Goal: Task Accomplishment & Management: Manage account settings

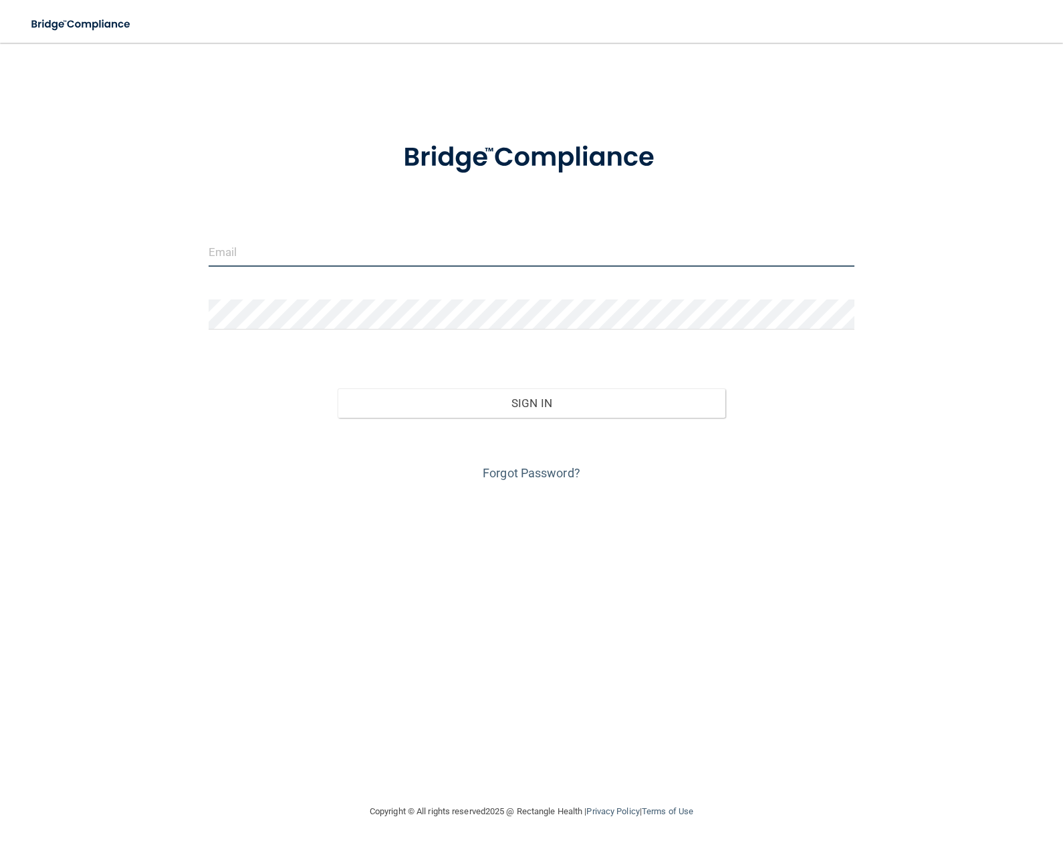
type input "[PERSON_NAME][EMAIL_ADDRESS][DOMAIN_NAME]"
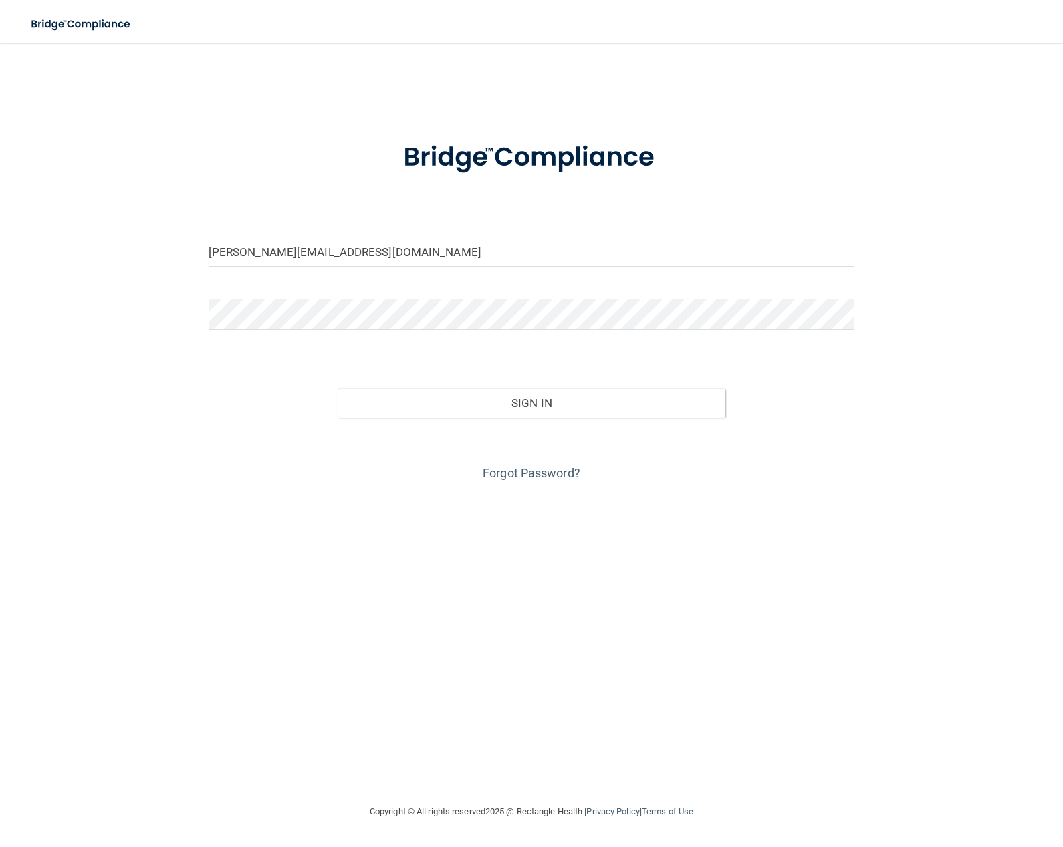
click at [415, 439] on div "Forgot Password?" at bounding box center [532, 451] width 666 height 67
click at [428, 406] on button "Sign In" at bounding box center [532, 403] width 388 height 29
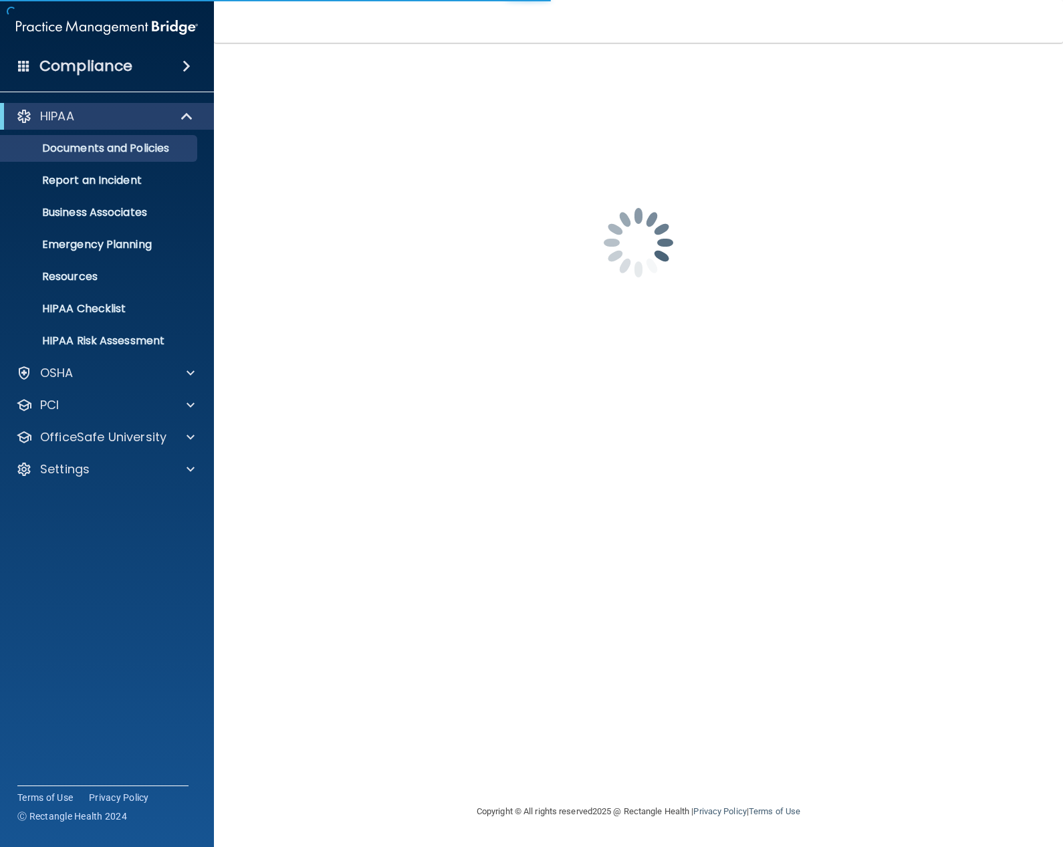
click at [158, 484] on div "HIPAA Documents and Policies Report an Incident Business Associates Emergency P…" at bounding box center [107, 296] width 215 height 396
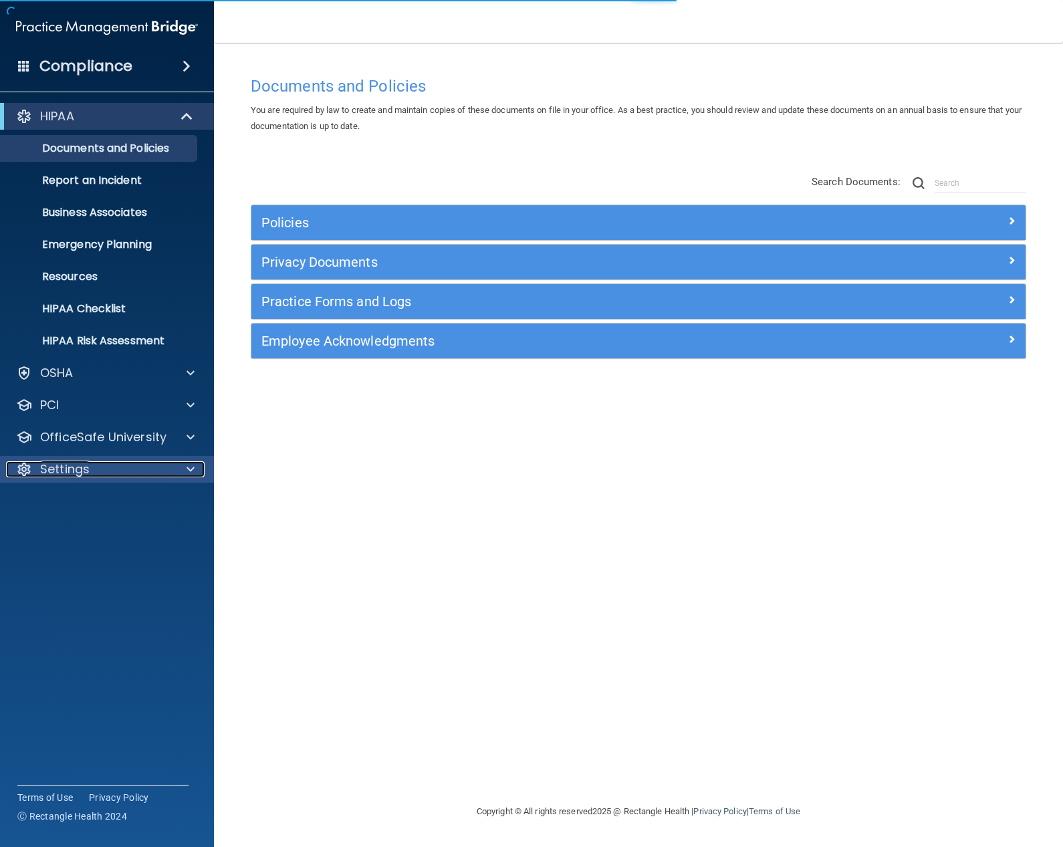
click at [164, 475] on div "Settings" at bounding box center [89, 469] width 166 height 16
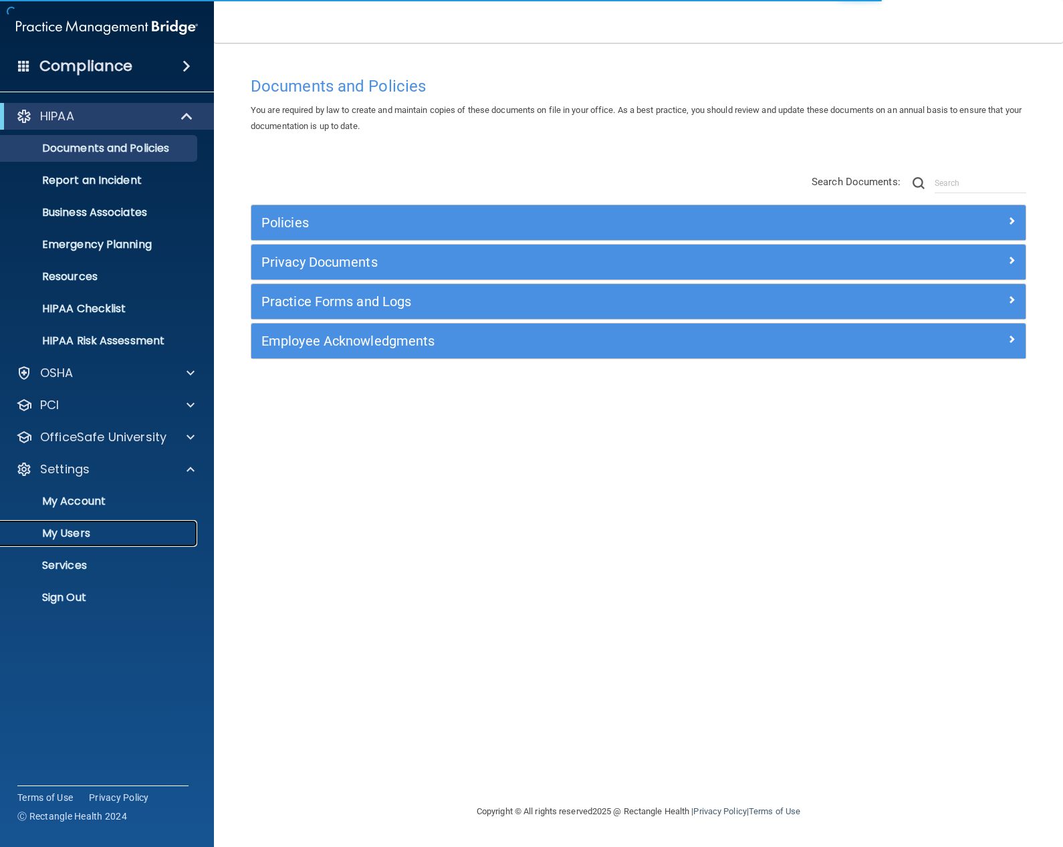
click at [64, 544] on link "My Users" at bounding box center [92, 533] width 211 height 27
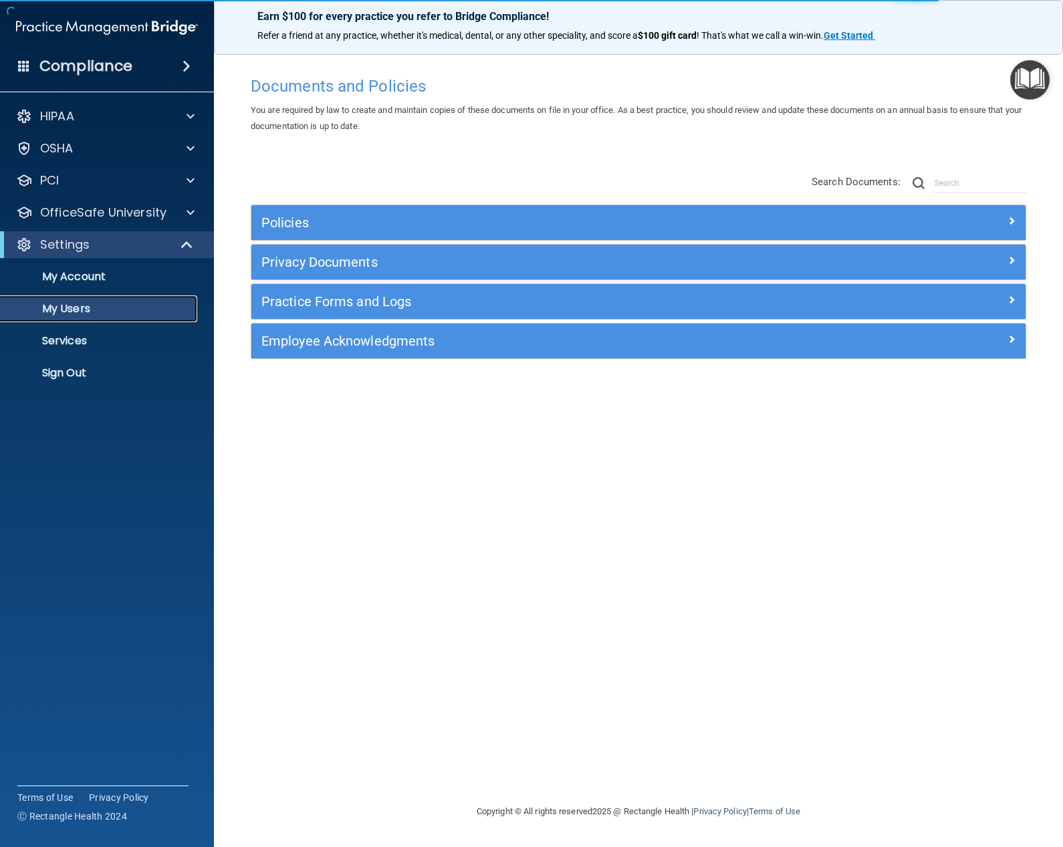
select select "20"
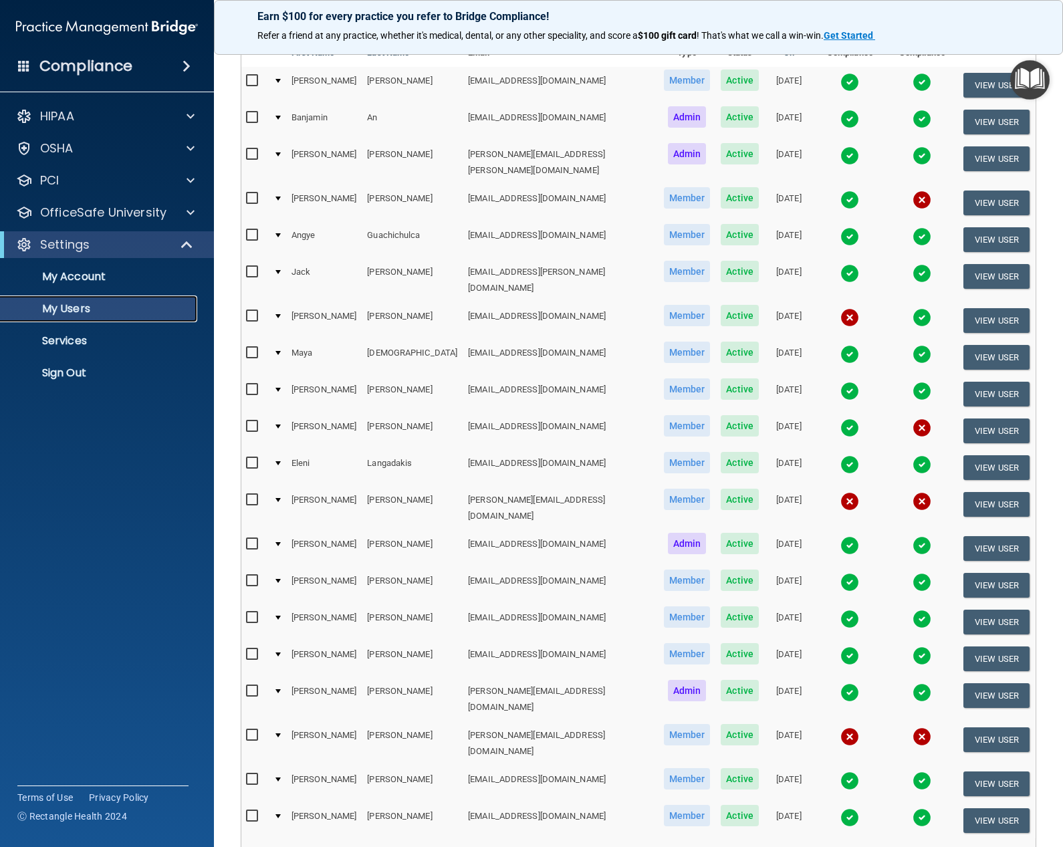
scroll to position [161, 0]
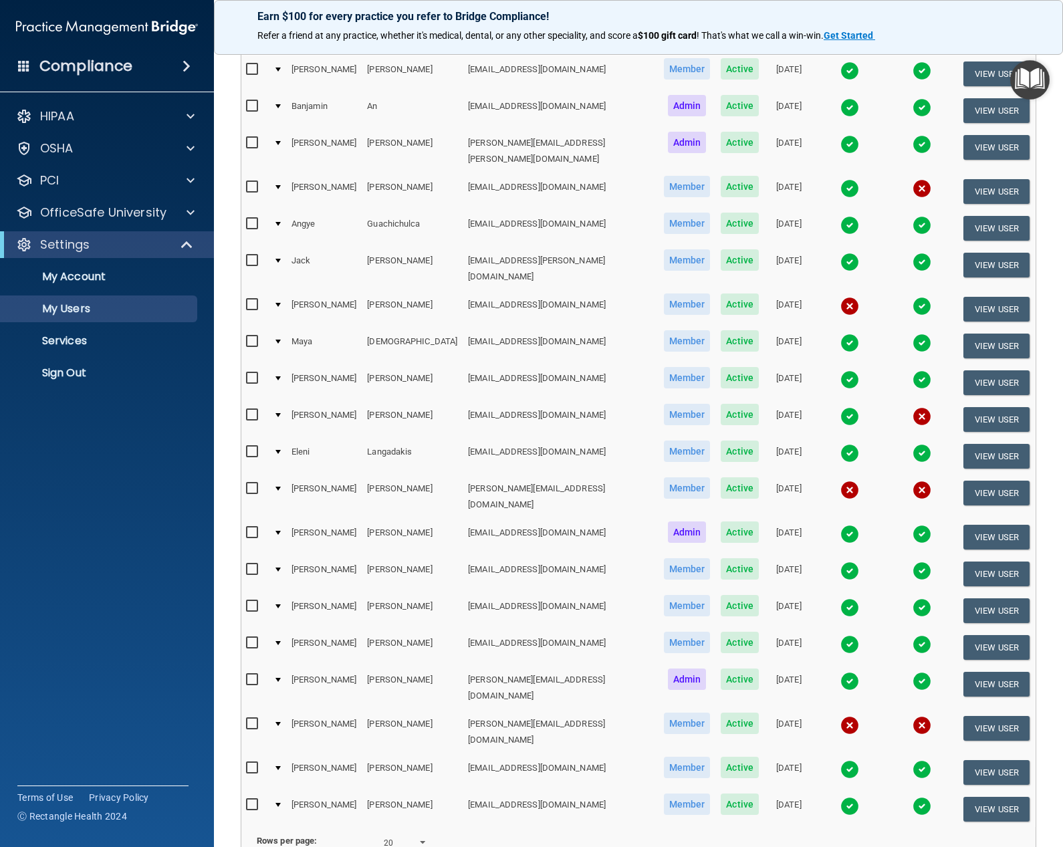
click at [841, 716] on img at bounding box center [850, 725] width 19 height 19
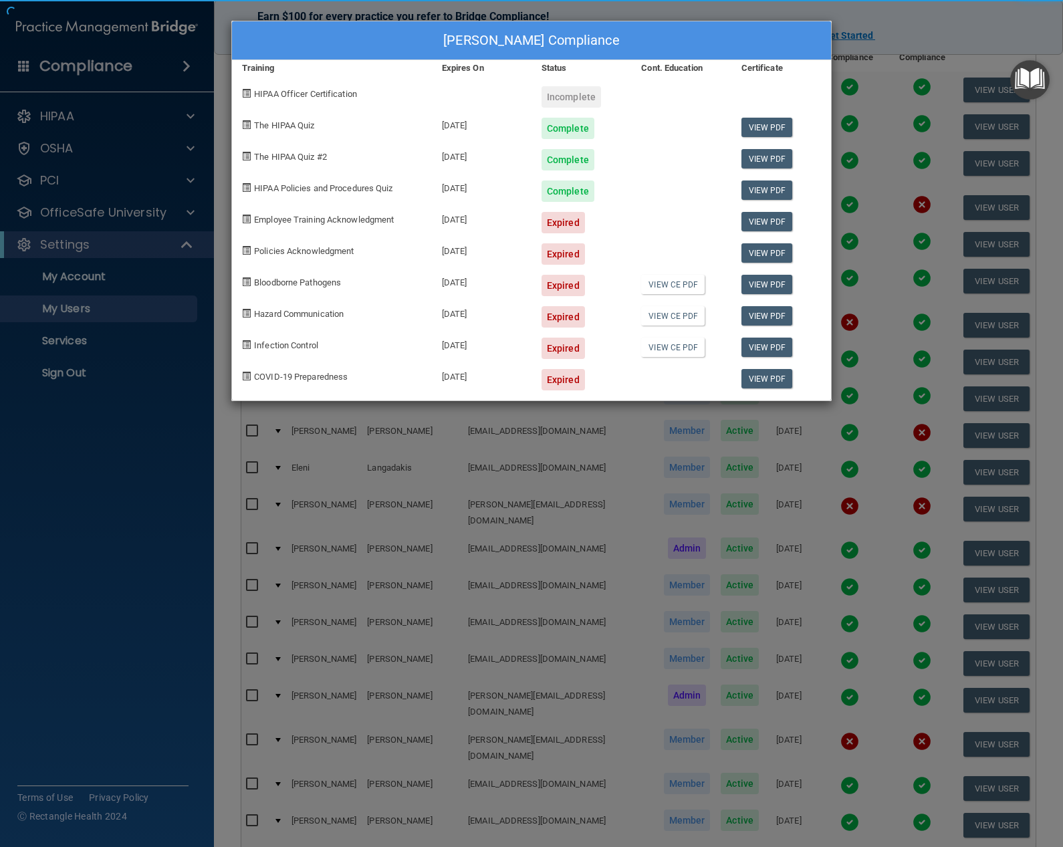
click at [816, 692] on div "Jackie Roberts's Compliance Training Expires On Status Cont. Education Certific…" at bounding box center [531, 423] width 1063 height 847
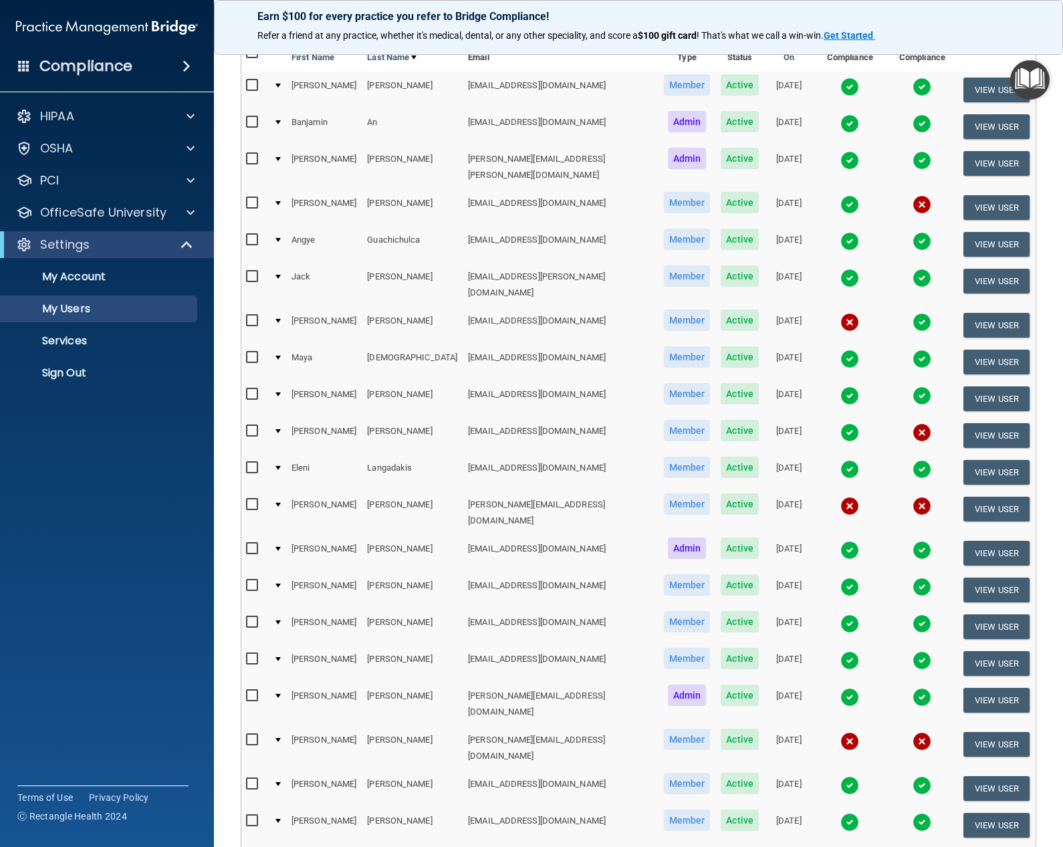
click at [815, 726] on td at bounding box center [850, 748] width 73 height 44
click at [841, 732] on img at bounding box center [850, 741] width 19 height 19
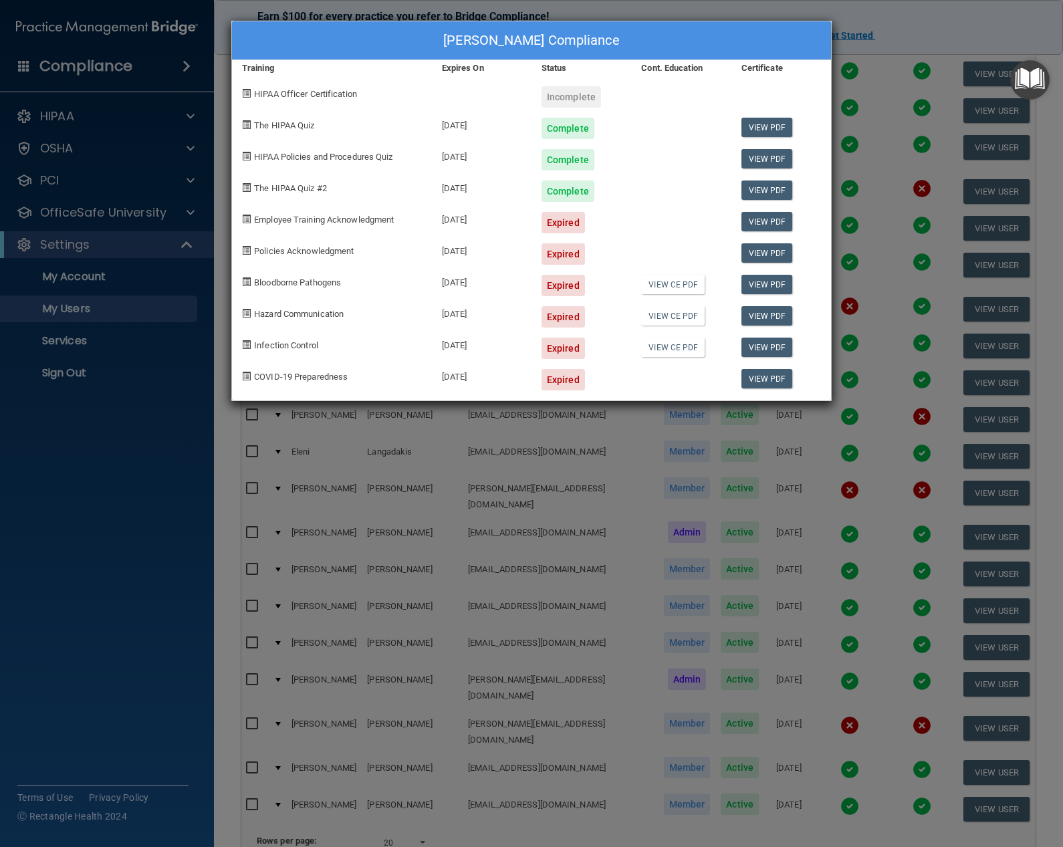
click at [637, 227] on div at bounding box center [681, 217] width 100 height 31
click at [853, 90] on div "Jackie Roberts's Compliance Training Expires On Status Cont. Education Certific…" at bounding box center [531, 423] width 1063 height 847
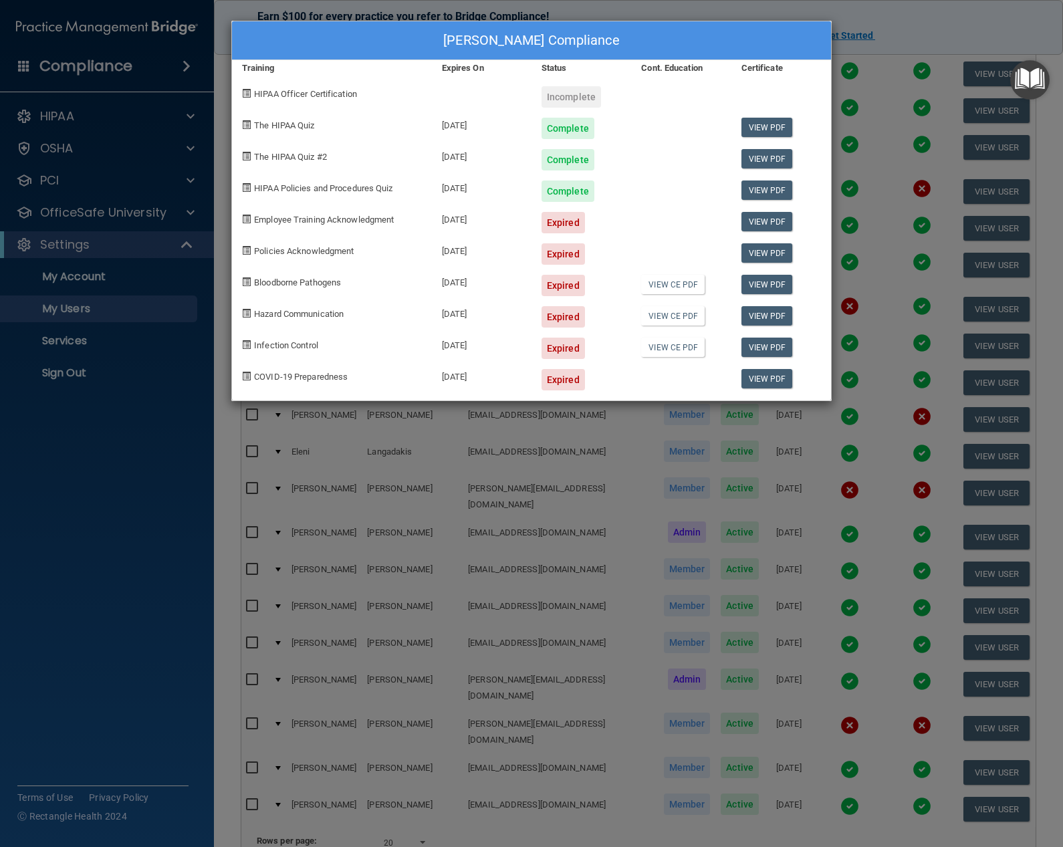
click at [851, 122] on div "Jackie Roberts's Compliance Training Expires On Status Cont. Education Certific…" at bounding box center [531, 423] width 1063 height 847
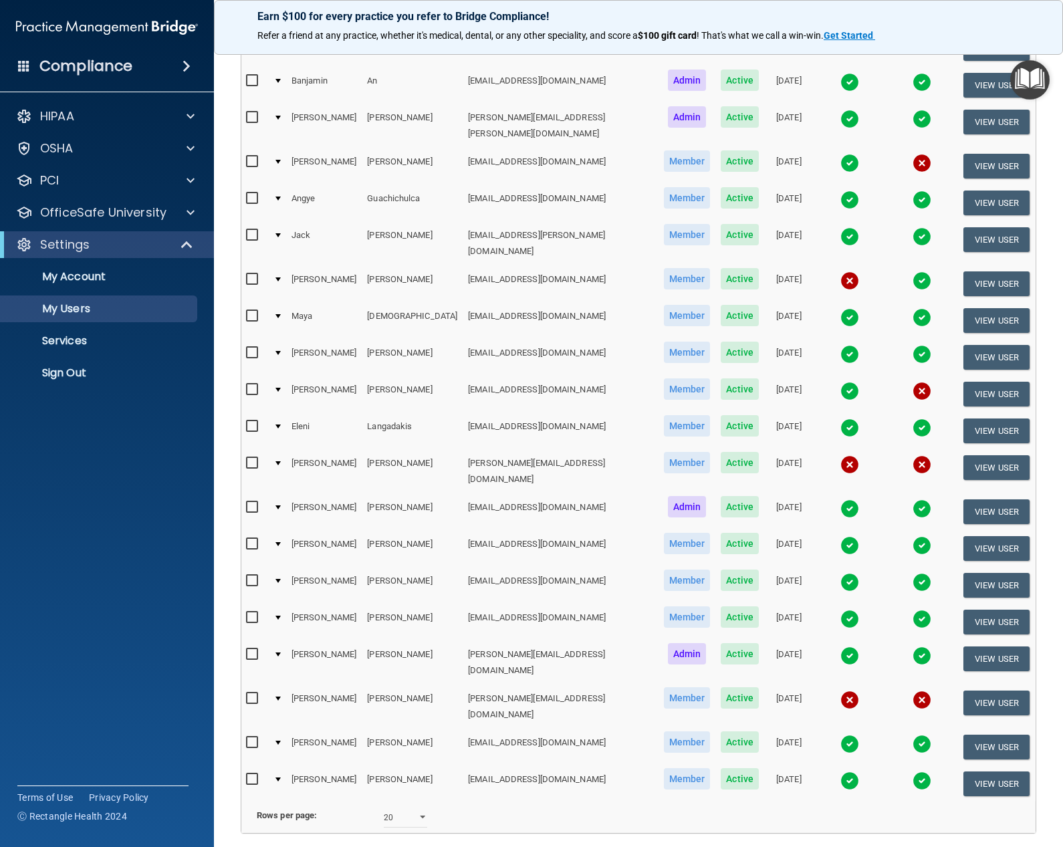
scroll to position [229, 0]
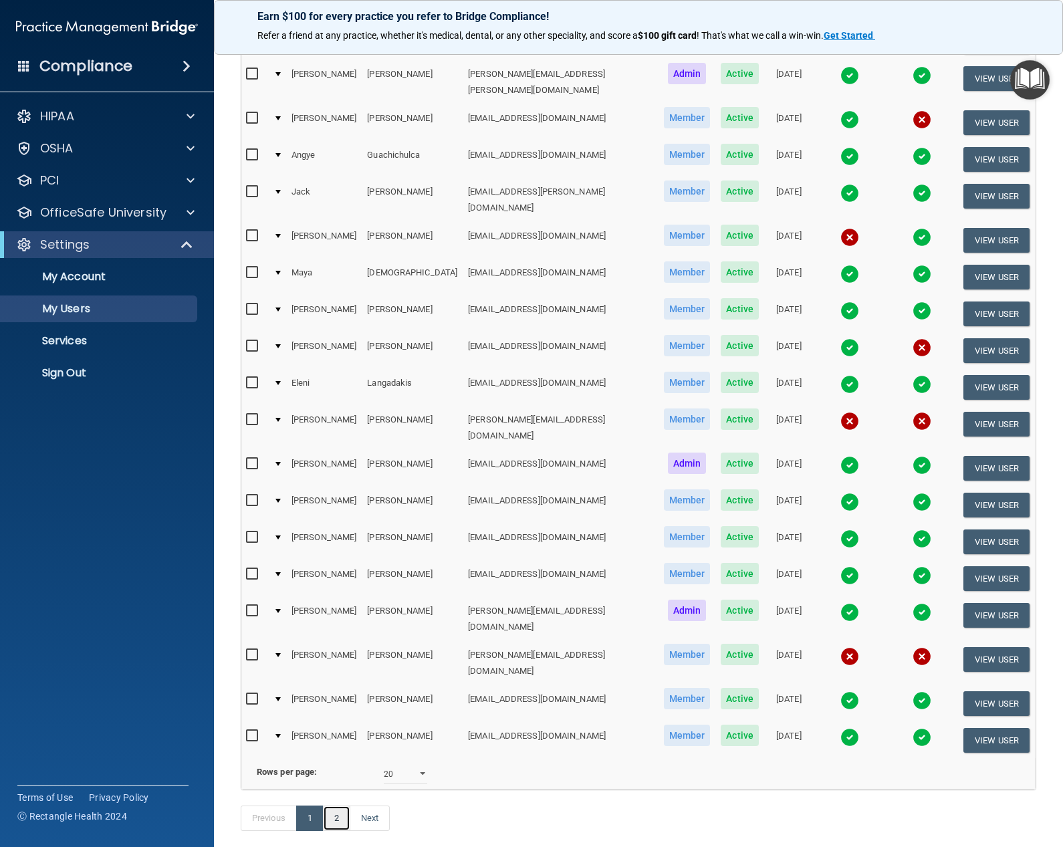
click at [330, 806] on link "2" at bounding box center [336, 818] width 27 height 25
select select "20"
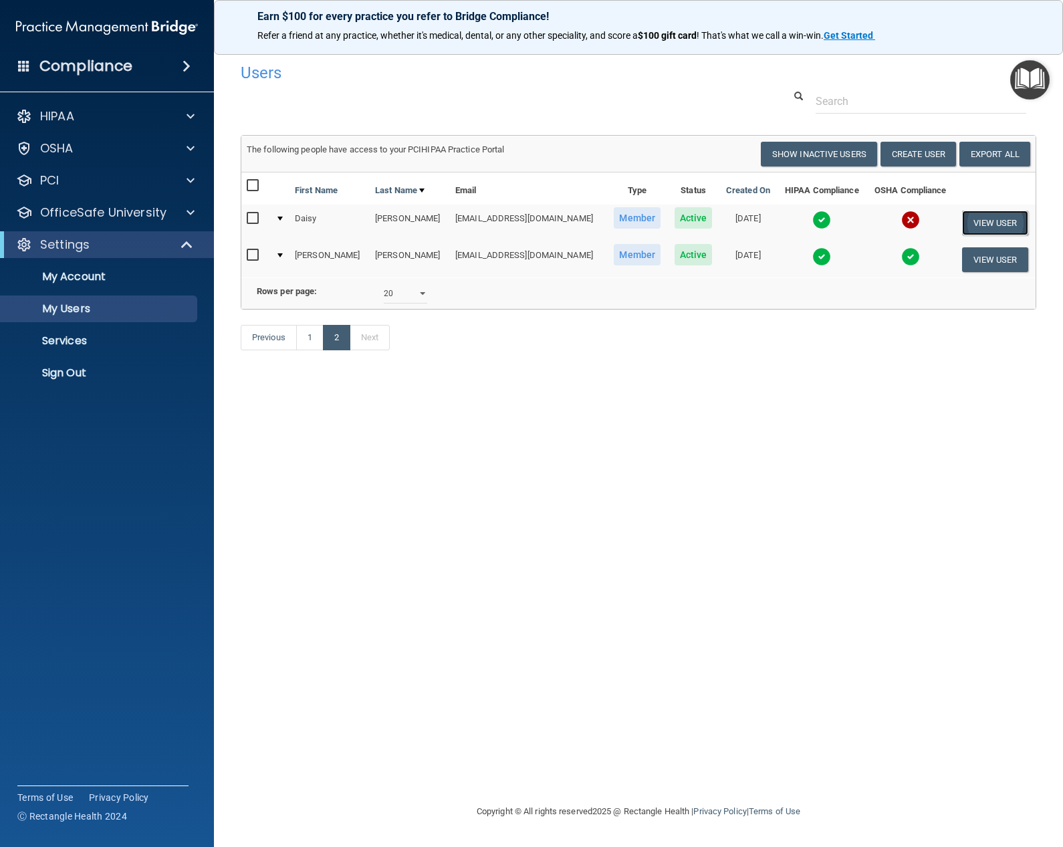
click at [995, 224] on button "View User" at bounding box center [995, 223] width 66 height 25
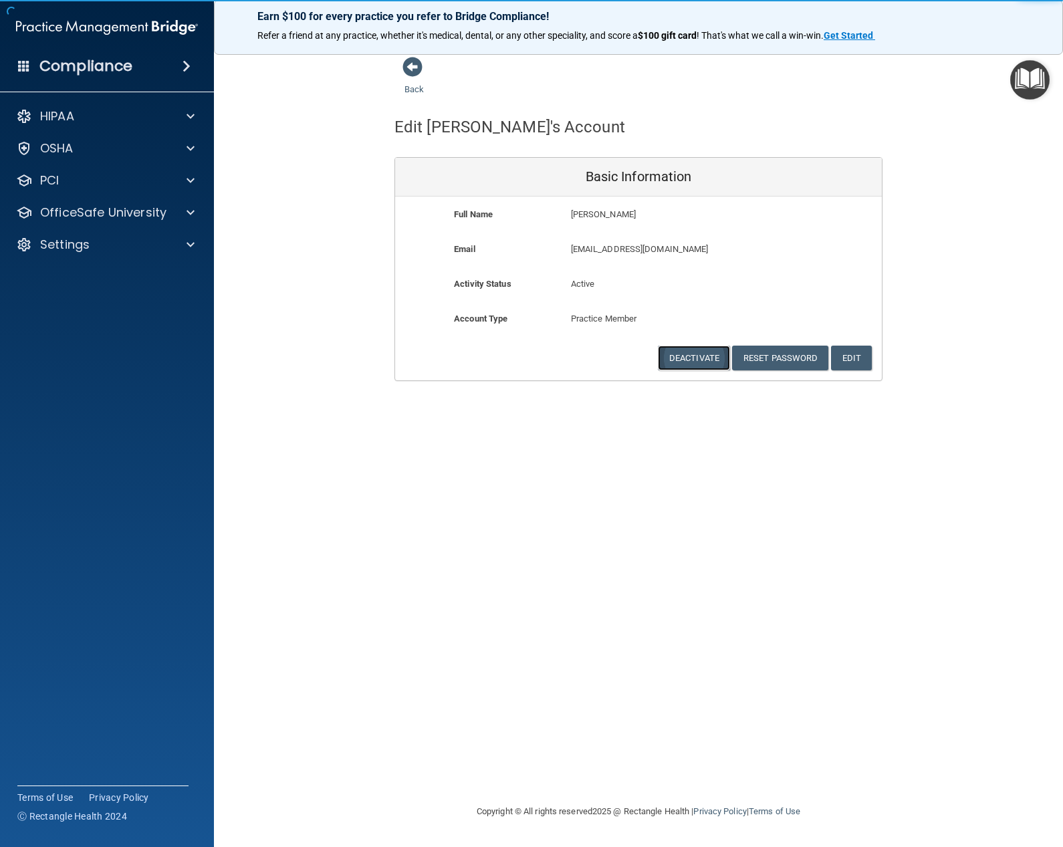
click at [723, 356] on button "Deactivate" at bounding box center [694, 358] width 72 height 25
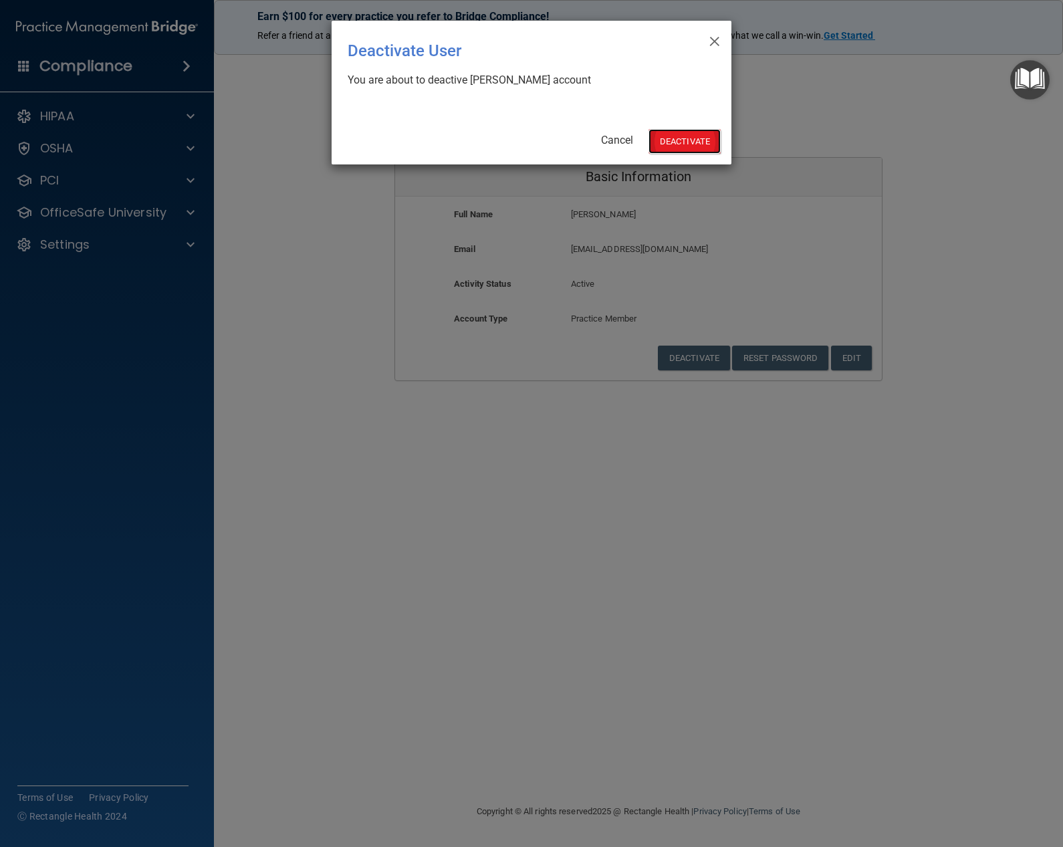
click at [689, 143] on button "Deactivate" at bounding box center [685, 141] width 72 height 25
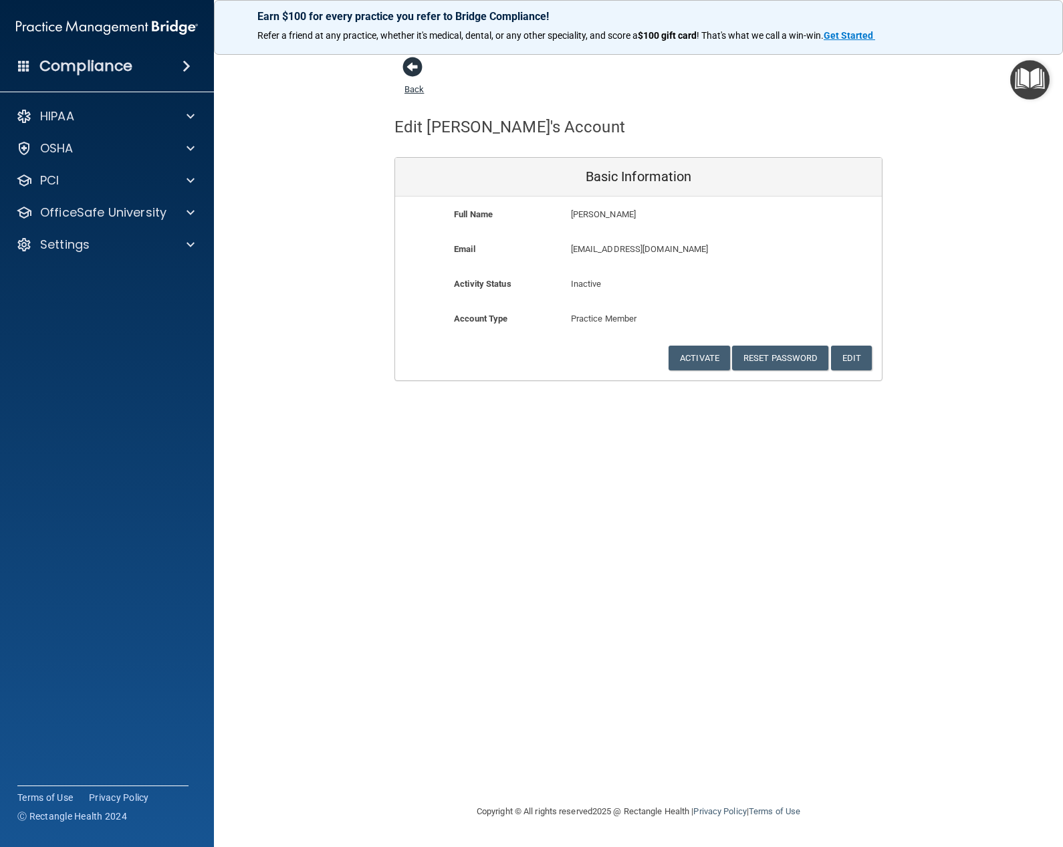
click at [420, 68] on span at bounding box center [413, 67] width 20 height 20
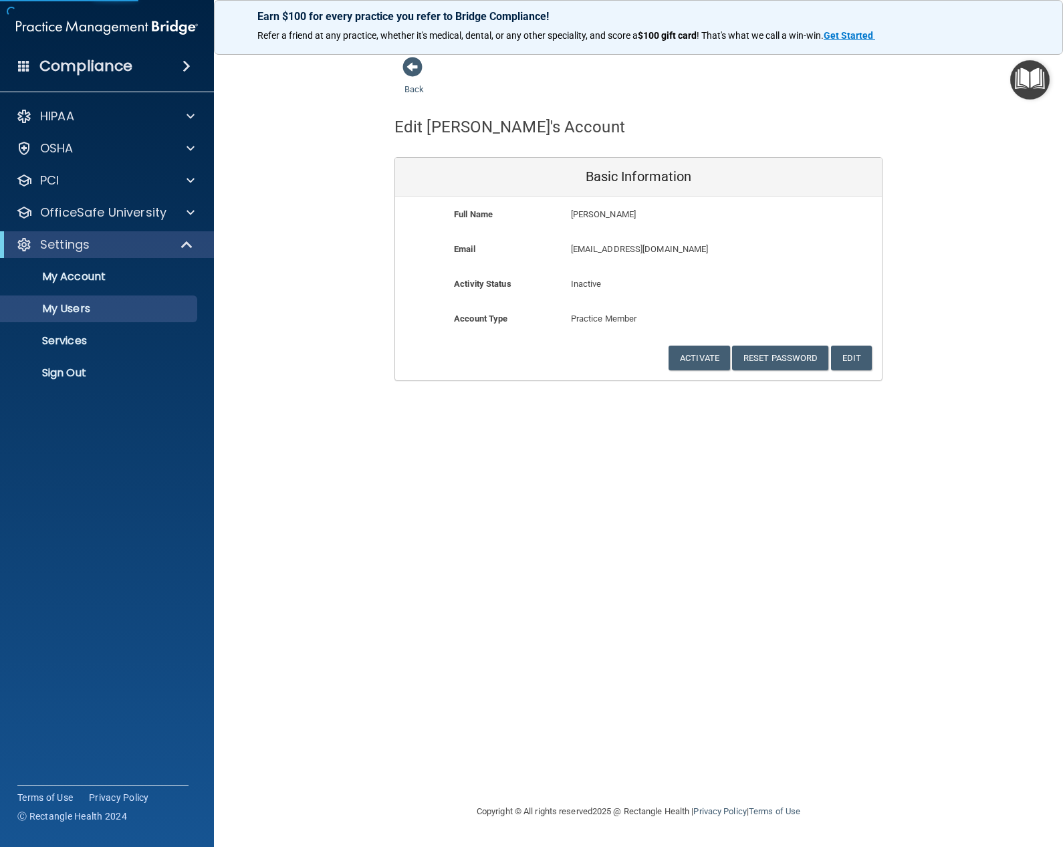
select select "20"
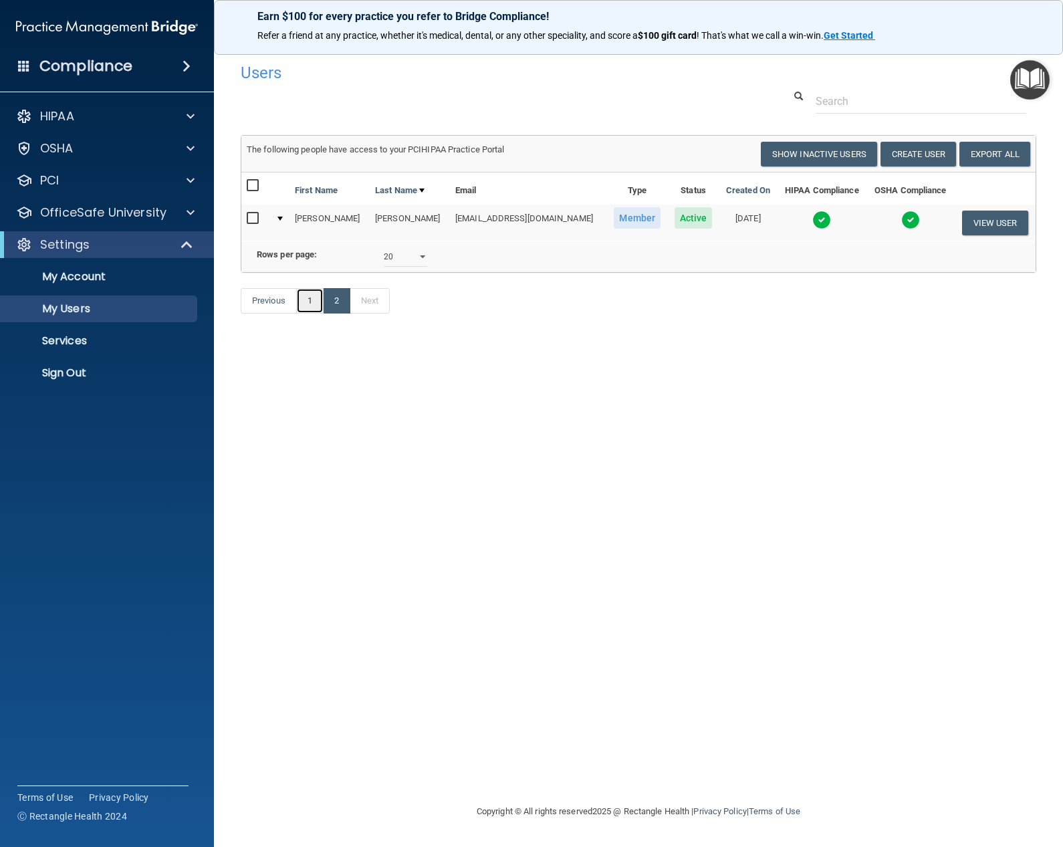
click at [306, 300] on link "1" at bounding box center [309, 300] width 27 height 25
click at [314, 300] on link "1" at bounding box center [309, 300] width 27 height 25
select select "20"
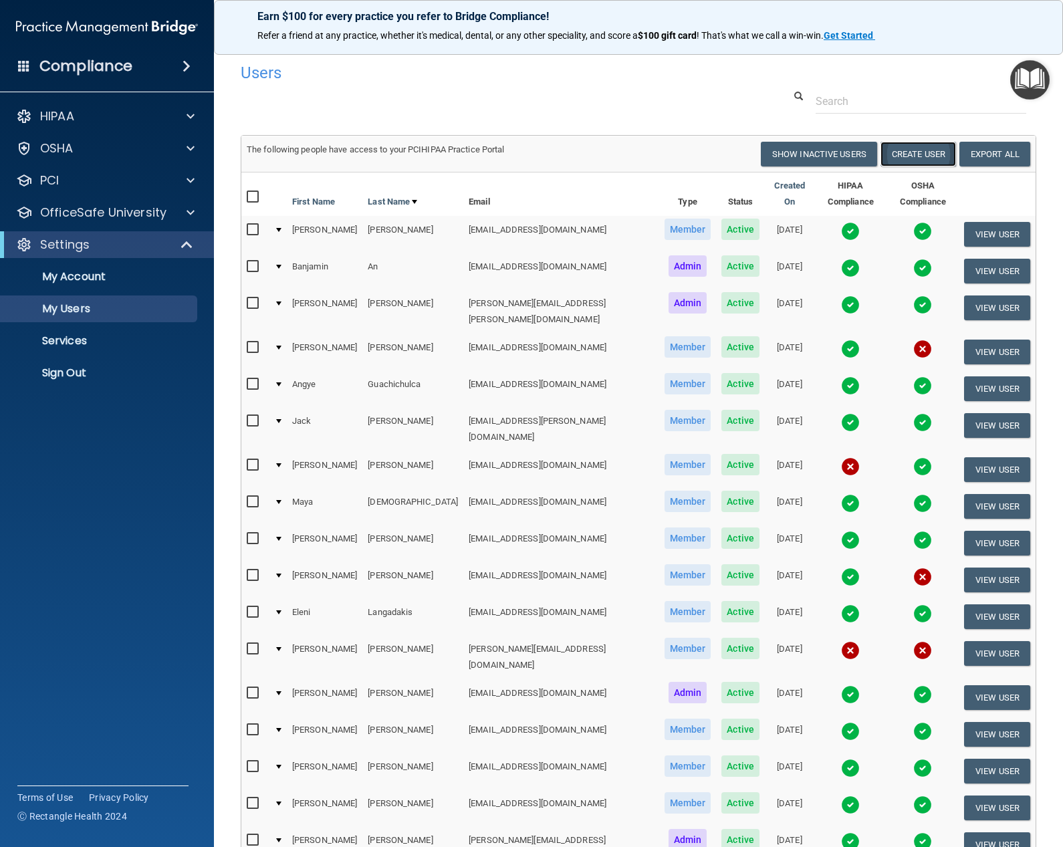
click at [927, 150] on button "Create User" at bounding box center [919, 154] width 76 height 25
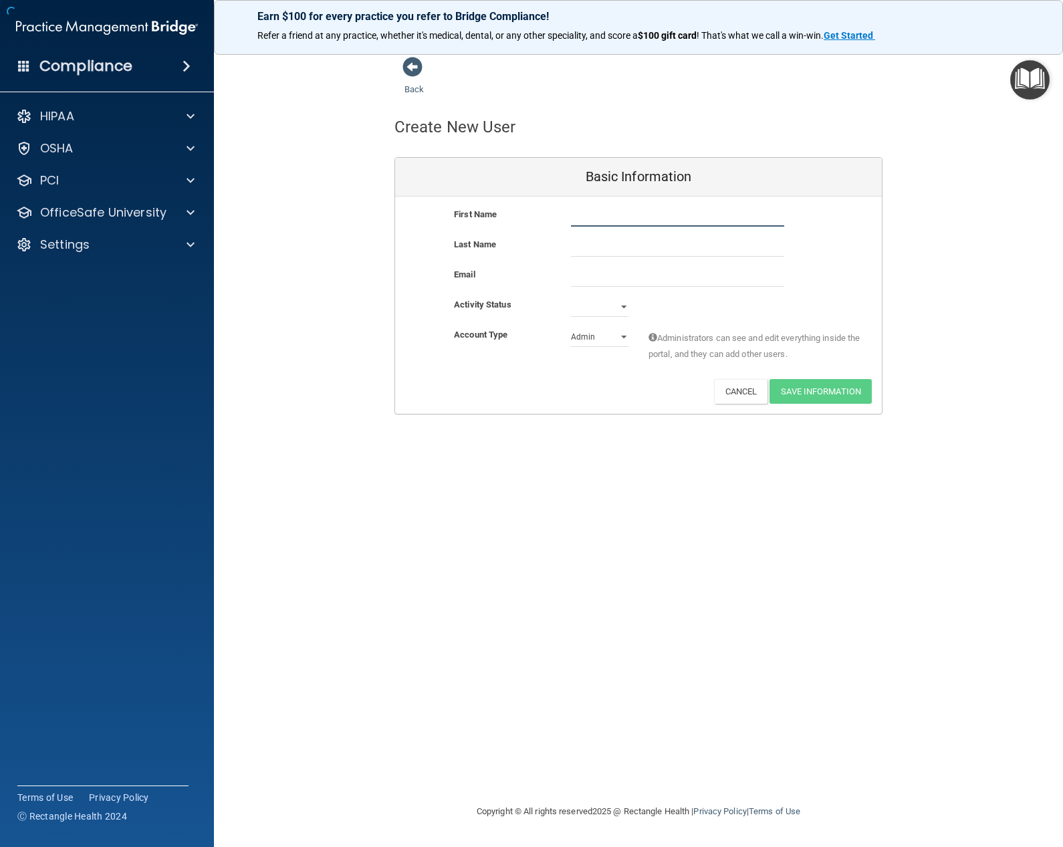
click at [617, 221] on input "text" at bounding box center [677, 217] width 213 height 20
type input "Shrin"
click at [609, 243] on input "text" at bounding box center [677, 247] width 213 height 20
type input "[PERSON_NAME]"
click at [609, 278] on input "email" at bounding box center [677, 277] width 213 height 20
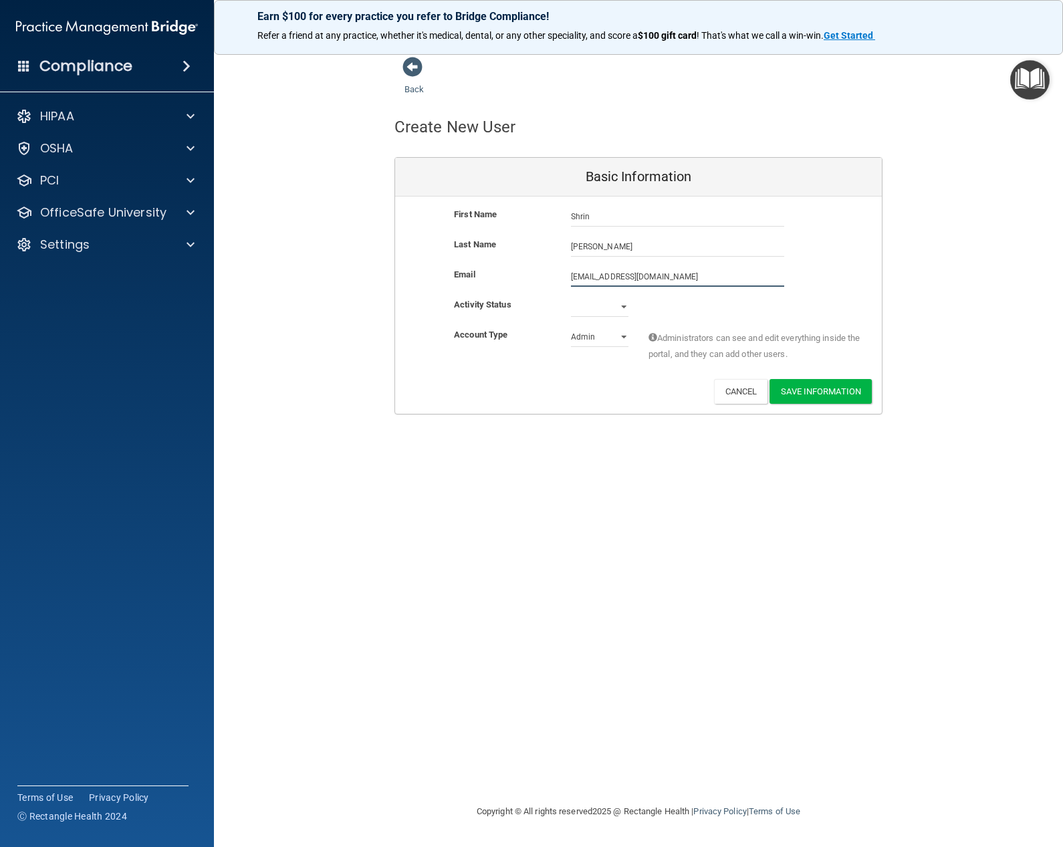
type input "[EMAIL_ADDRESS][DOMAIN_NAME]"
click at [612, 293] on div "Email shrinkashem15@gmail.com shrinkashem15@gmail.com" at bounding box center [638, 283] width 487 height 33
click at [609, 300] on select "Active Inactive" at bounding box center [600, 310] width 58 height 20
select select "active"
click at [571, 297] on select "Active Inactive" at bounding box center [600, 307] width 58 height 20
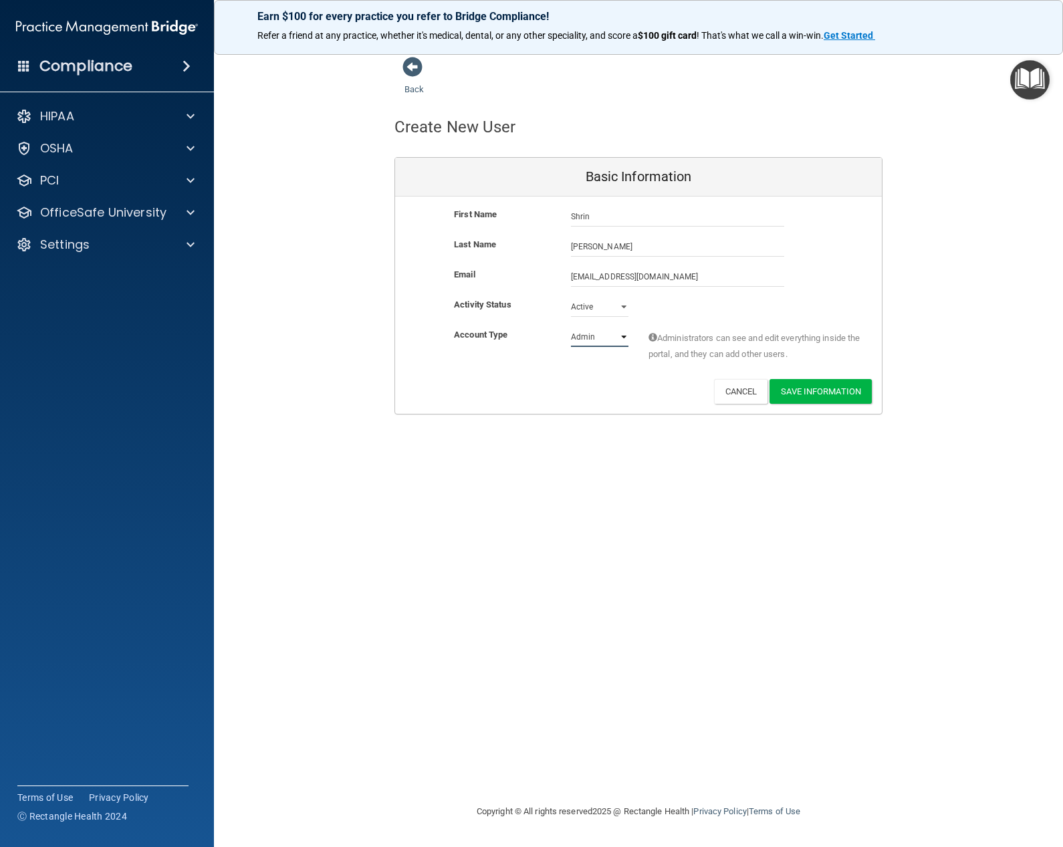
click at [589, 333] on select "Admin Member" at bounding box center [600, 337] width 58 height 20
select select "practice_member"
click at [571, 327] on select "Admin Member" at bounding box center [600, 337] width 58 height 20
click at [837, 390] on button "Save Information" at bounding box center [821, 391] width 102 height 25
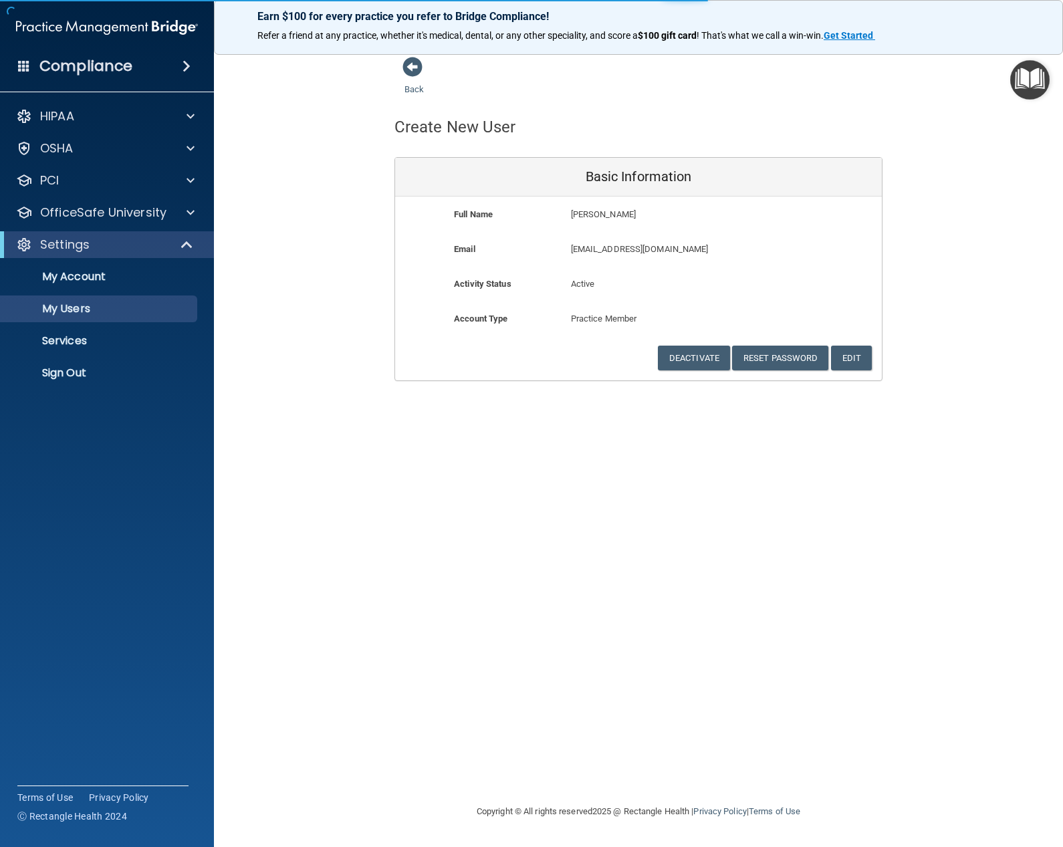
select select "20"
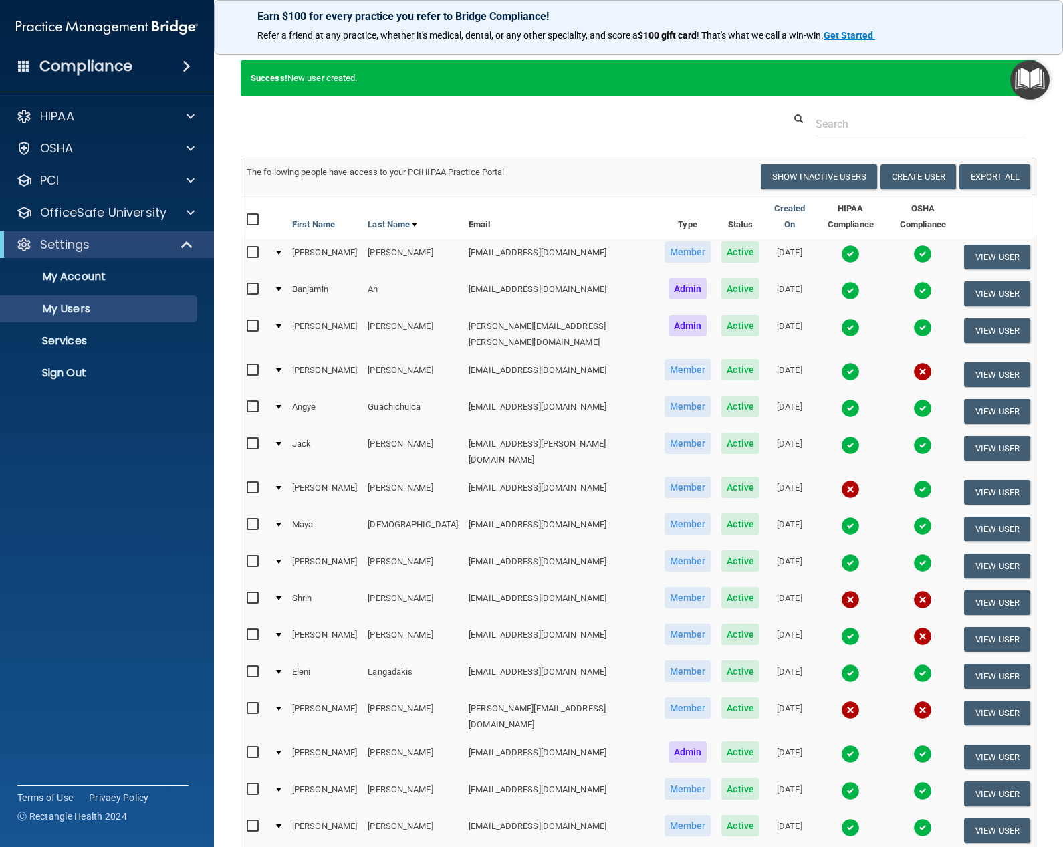
scroll to position [27, 0]
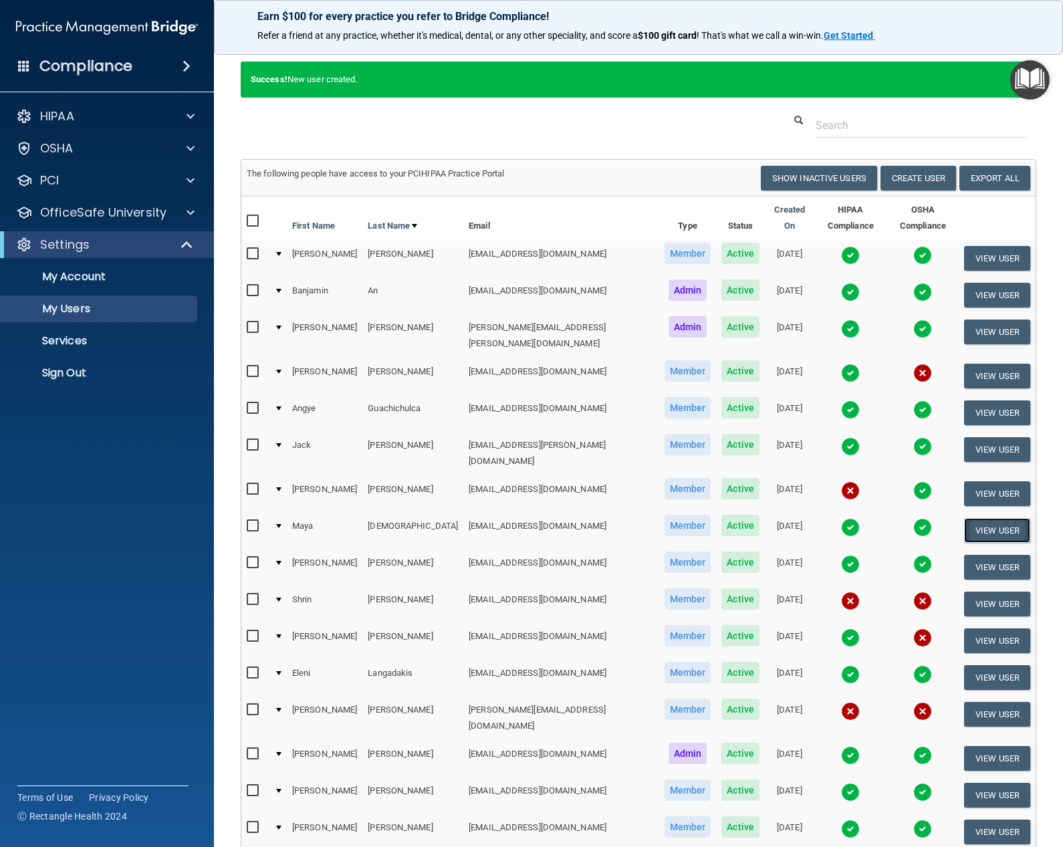
click at [1019, 518] on button "View User" at bounding box center [997, 530] width 66 height 25
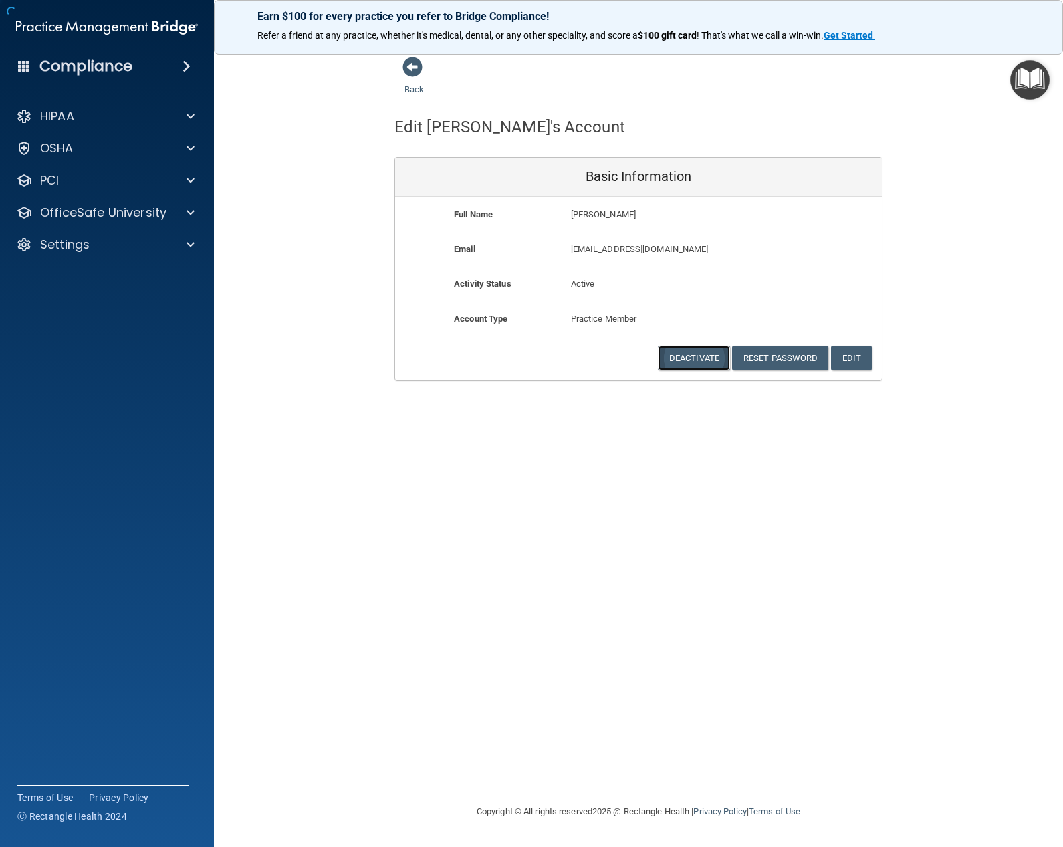
click at [679, 349] on button "Deactivate" at bounding box center [694, 358] width 72 height 25
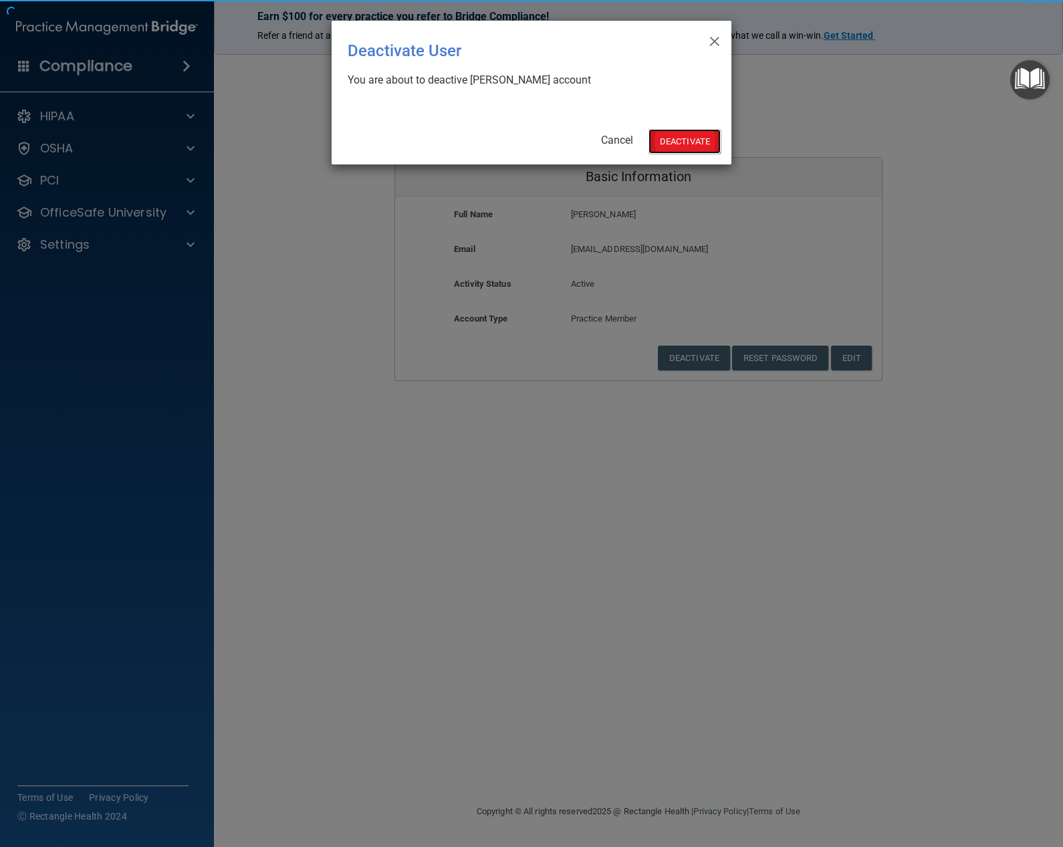
click at [656, 134] on button "Deactivate" at bounding box center [685, 141] width 72 height 25
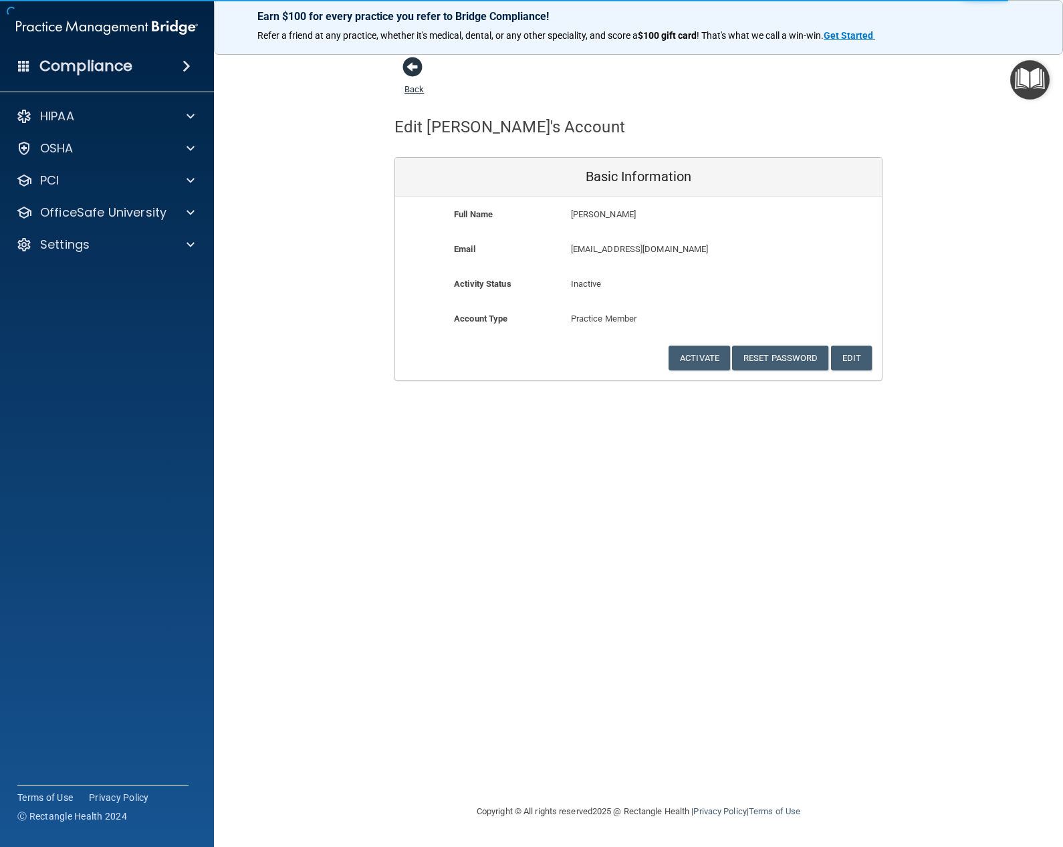
click at [406, 75] on span at bounding box center [413, 67] width 20 height 20
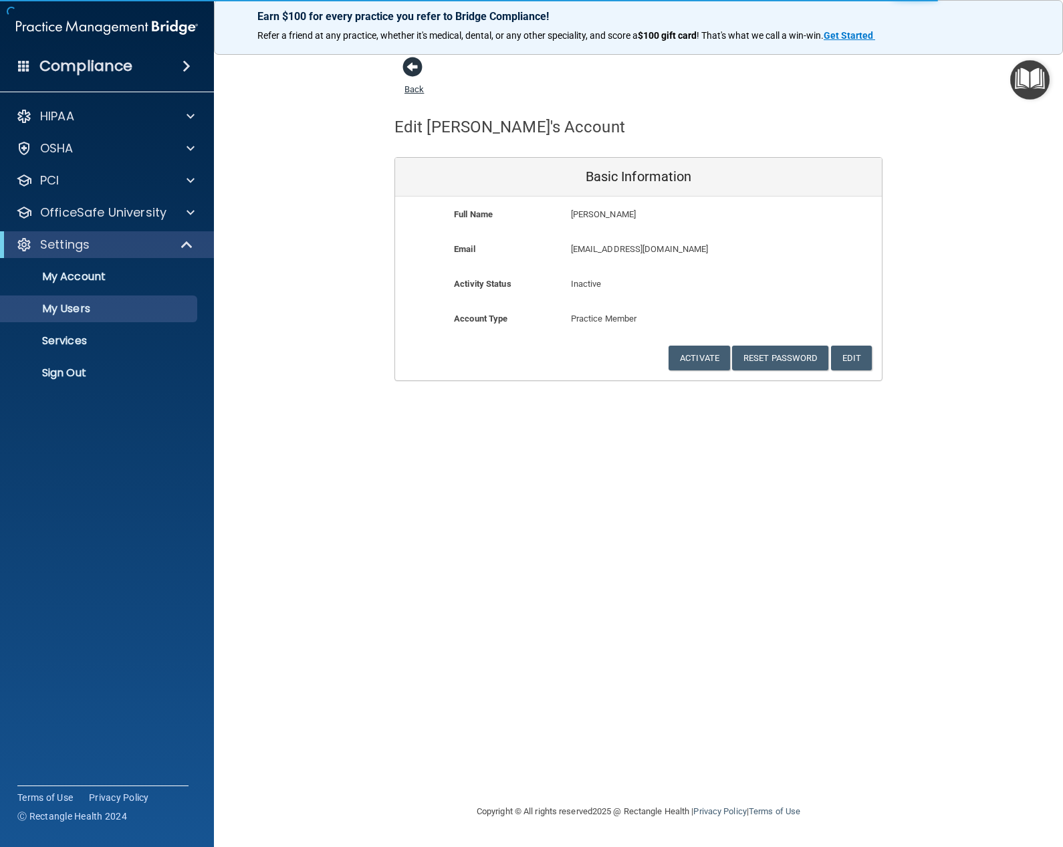
click at [406, 75] on span at bounding box center [413, 67] width 20 height 20
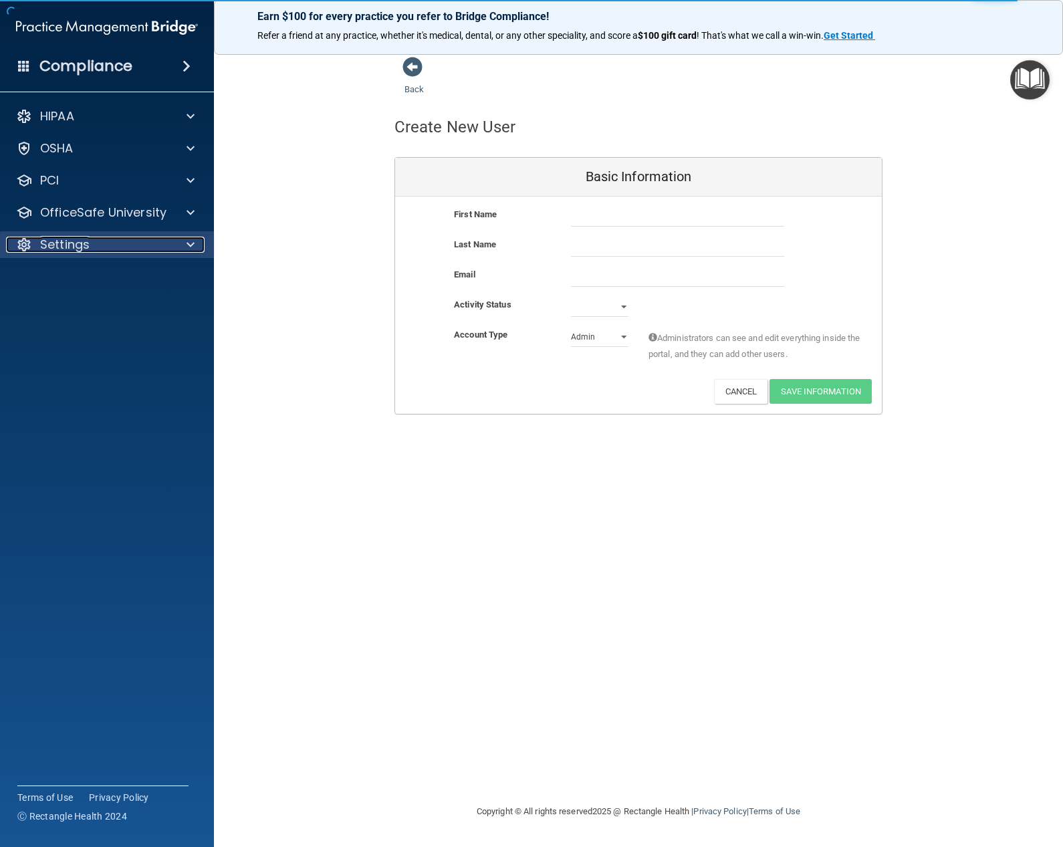
click at [98, 237] on div "Settings" at bounding box center [89, 245] width 166 height 16
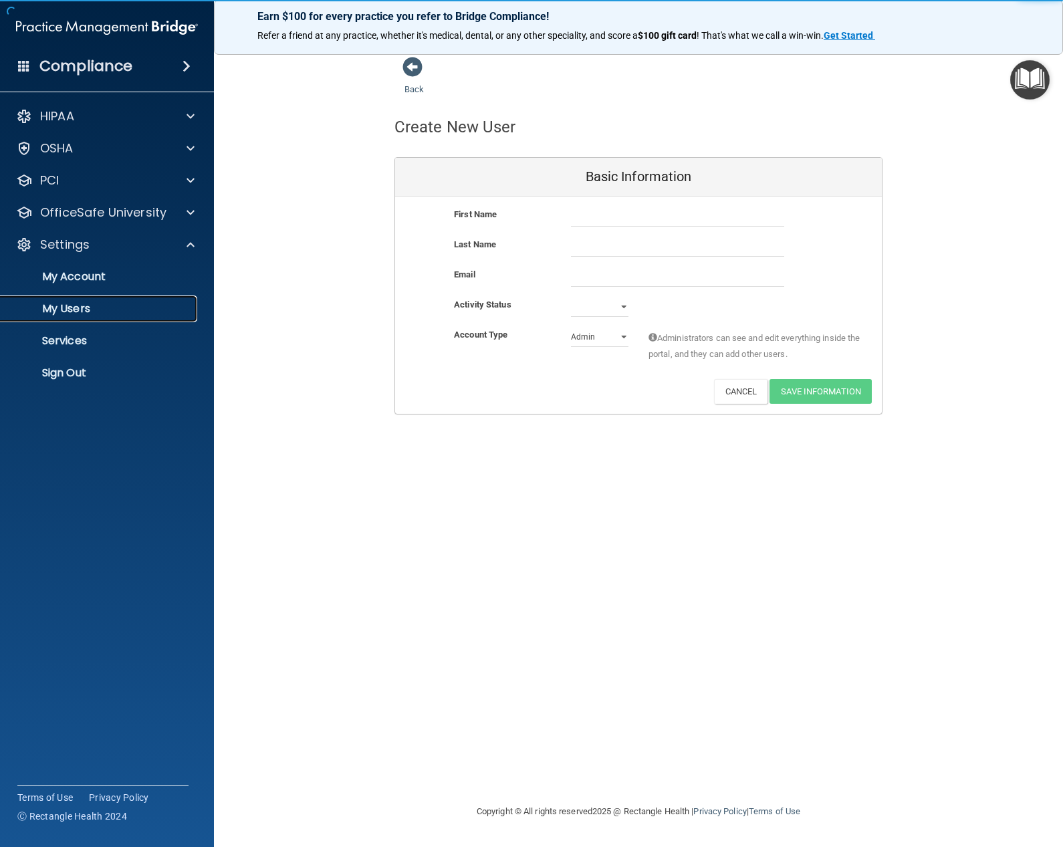
click at [72, 310] on p "My Users" at bounding box center [100, 308] width 183 height 13
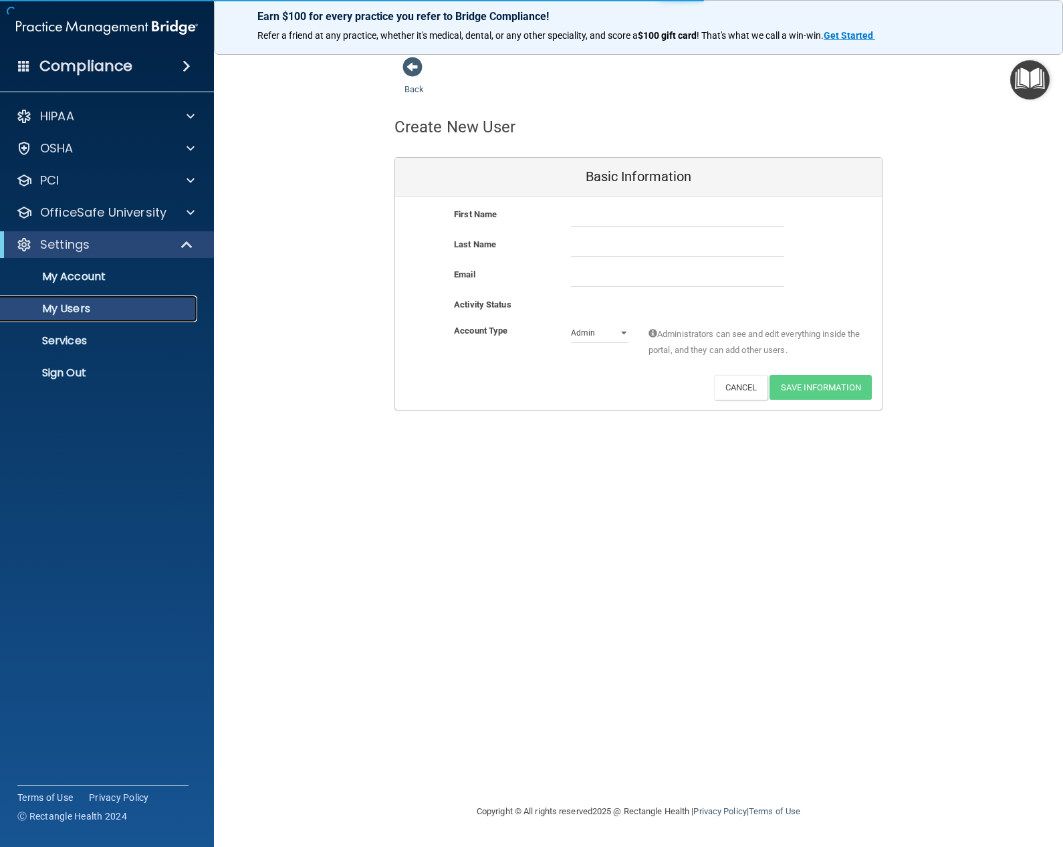
select select "20"
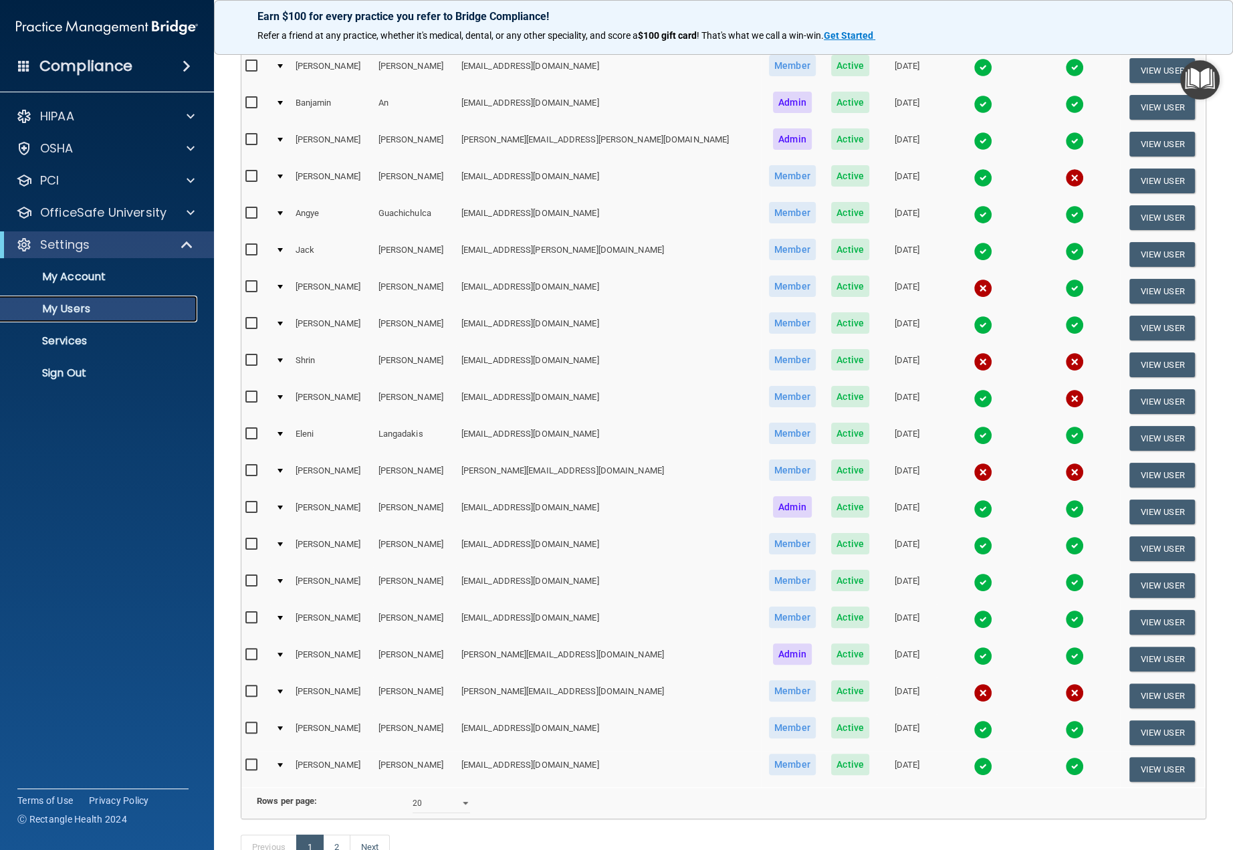
scroll to position [162, 0]
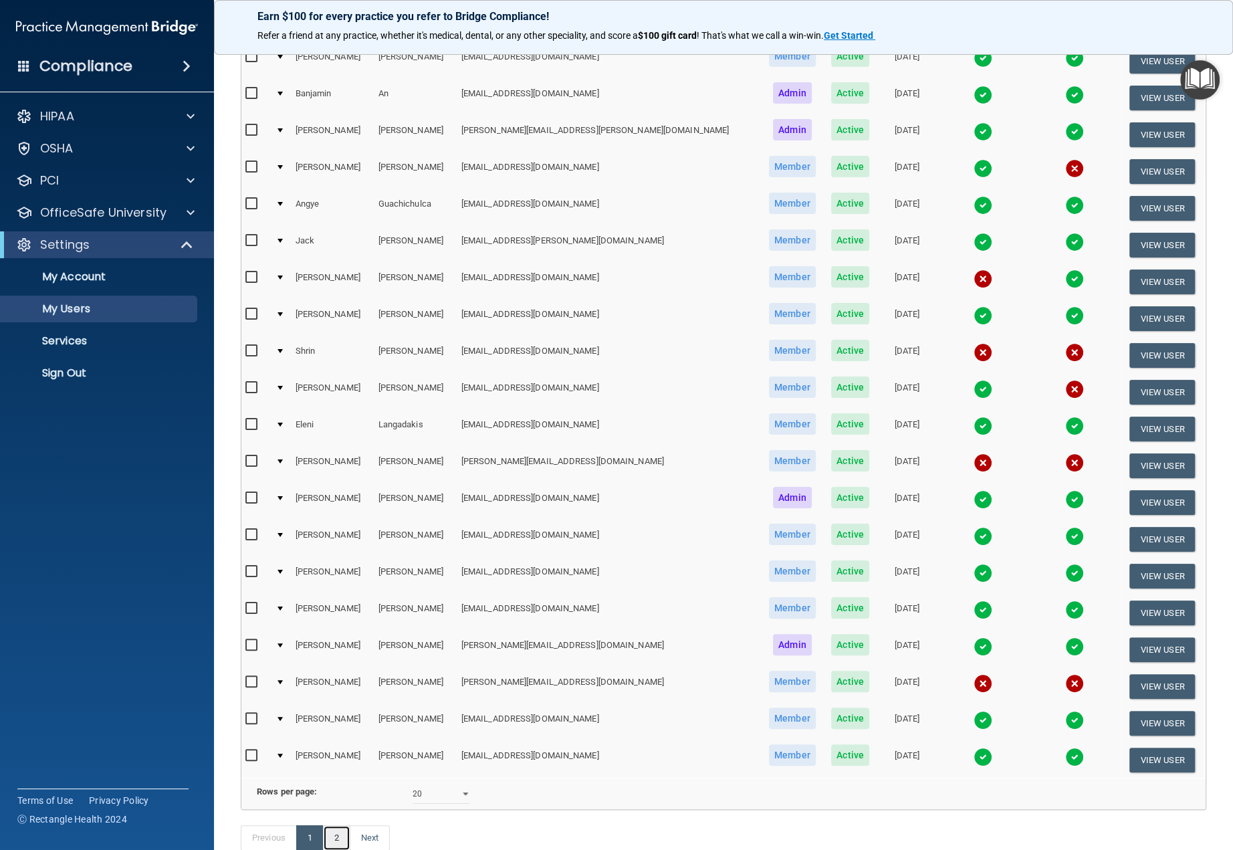
click at [344, 825] on link "2" at bounding box center [336, 837] width 27 height 25
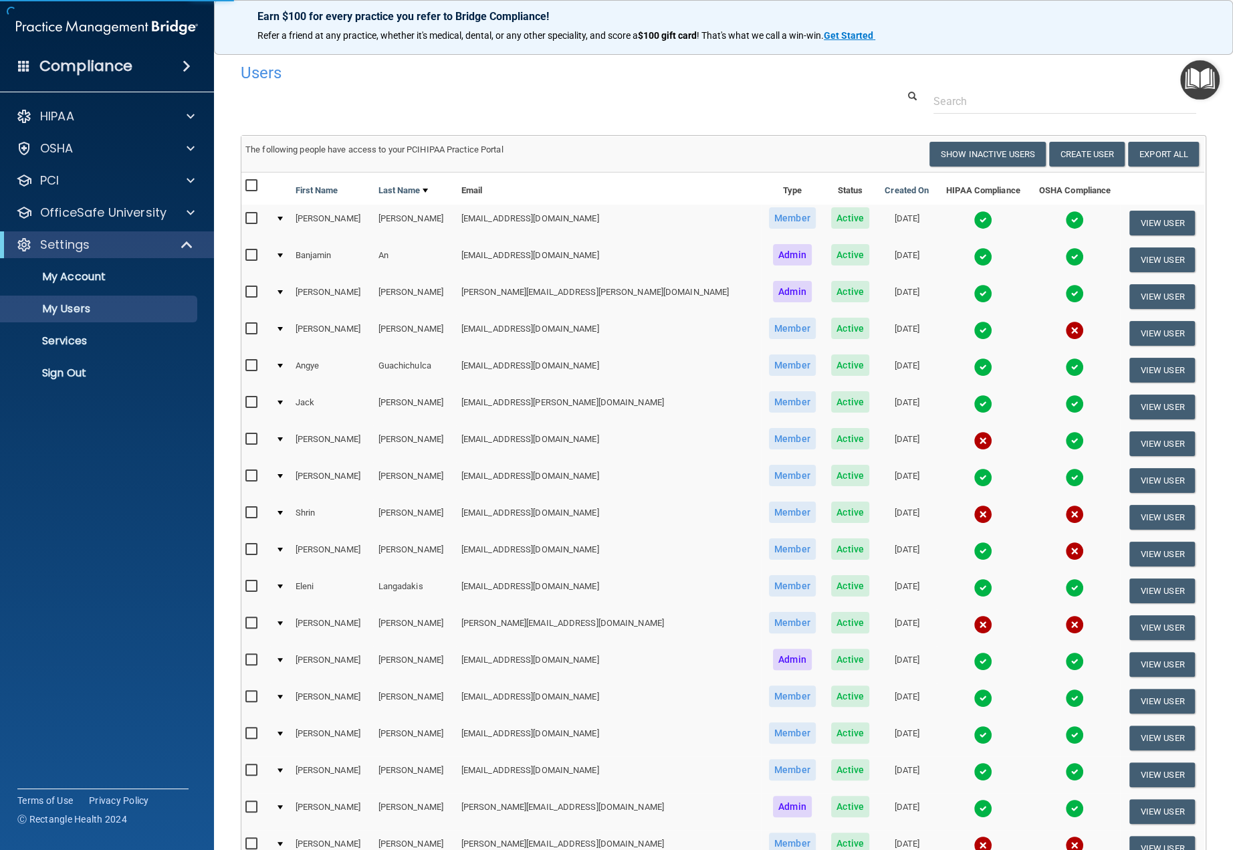
select select "20"
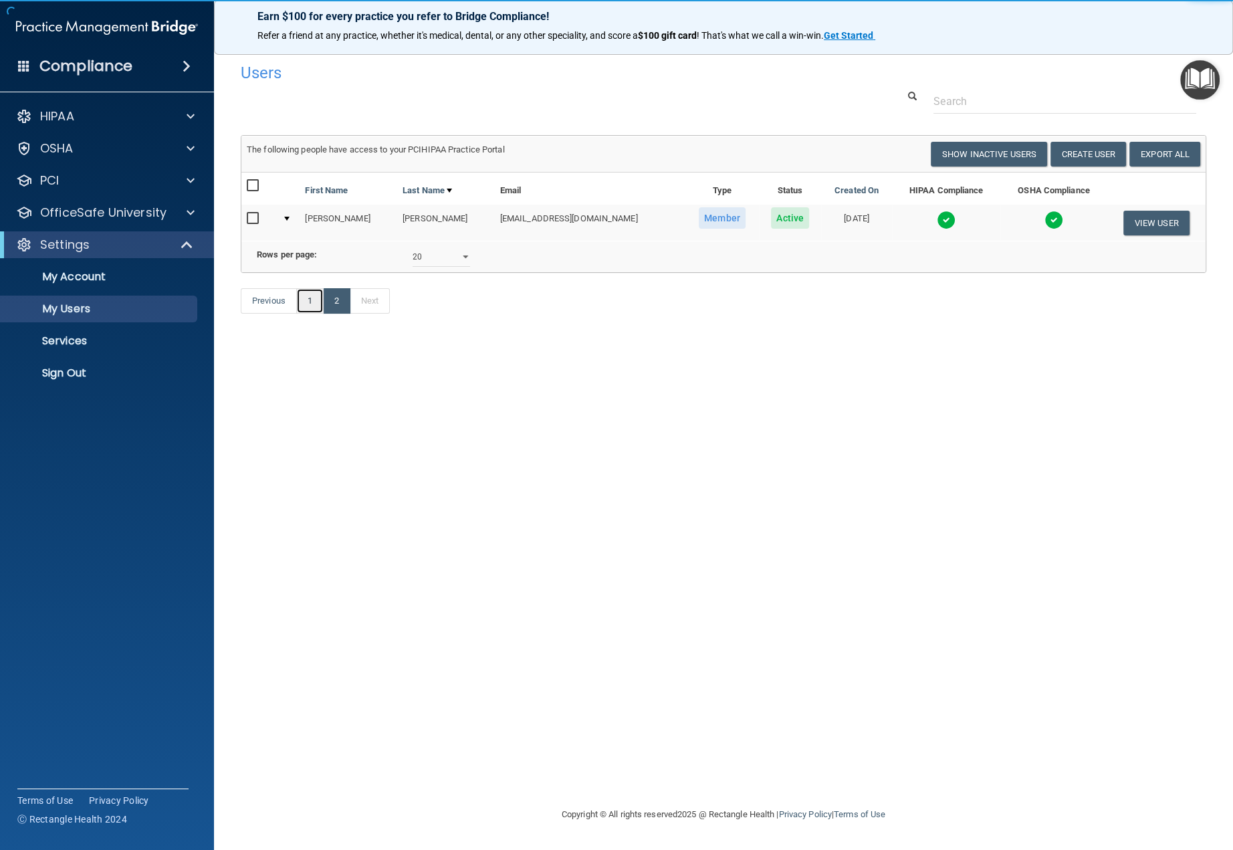
click at [308, 288] on link "1" at bounding box center [309, 300] width 27 height 25
select select "20"
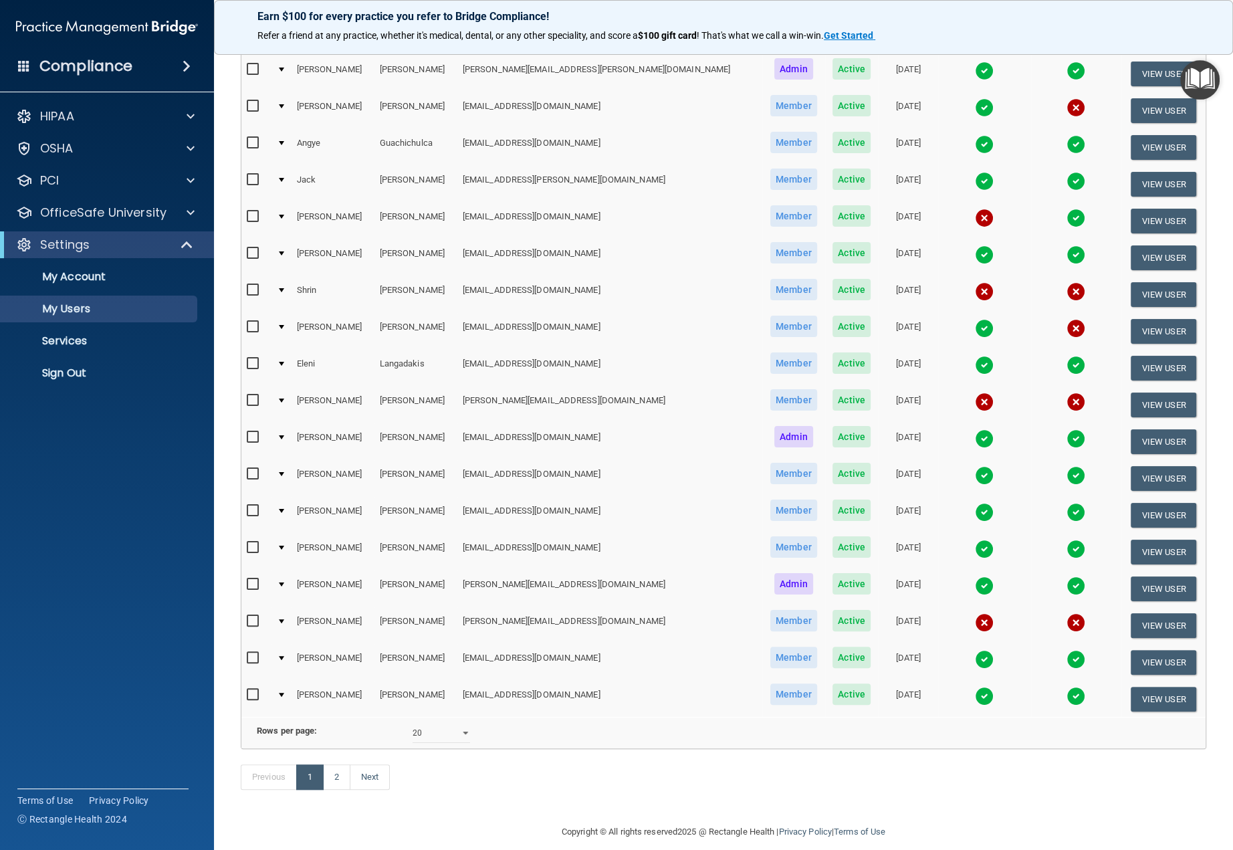
scroll to position [227, 0]
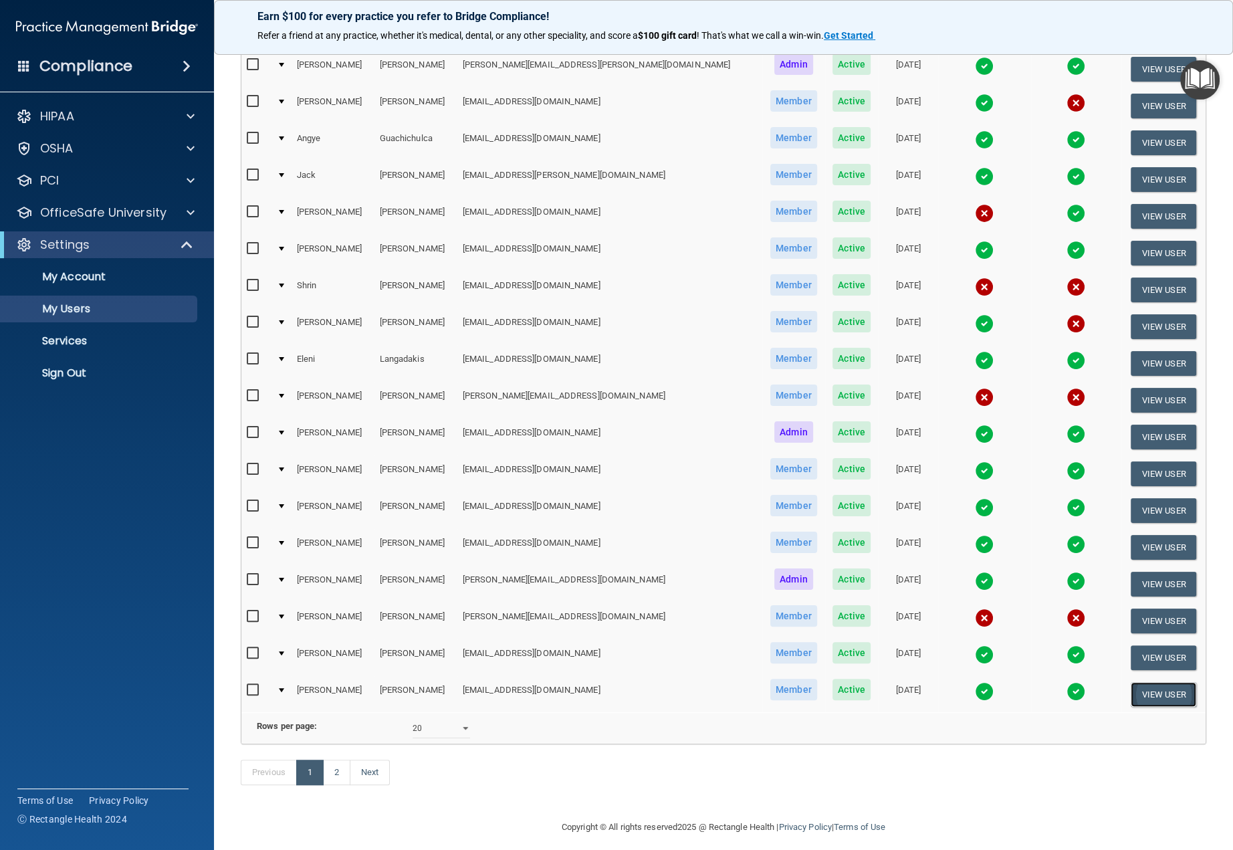
click at [1063, 684] on button "View User" at bounding box center [1164, 694] width 66 height 25
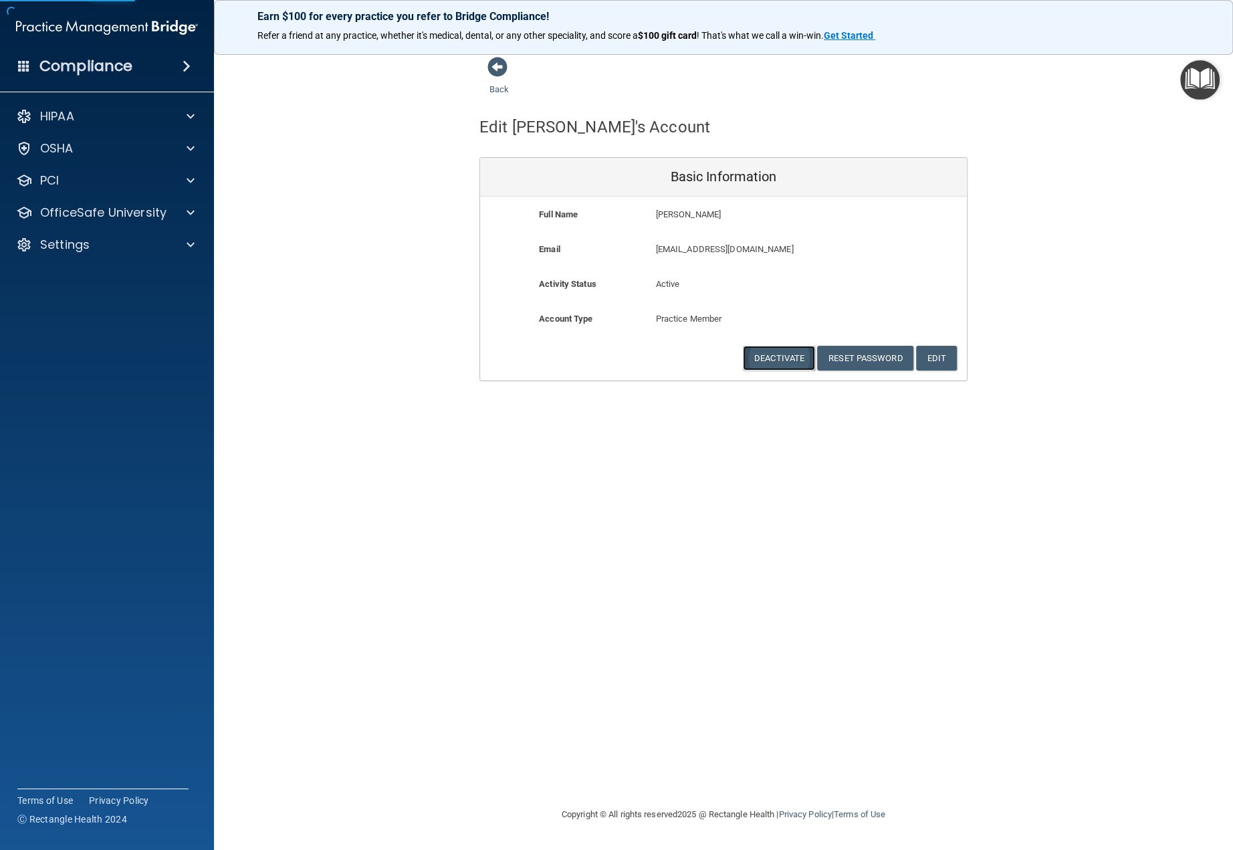
click at [772, 360] on button "Deactivate" at bounding box center [779, 358] width 72 height 25
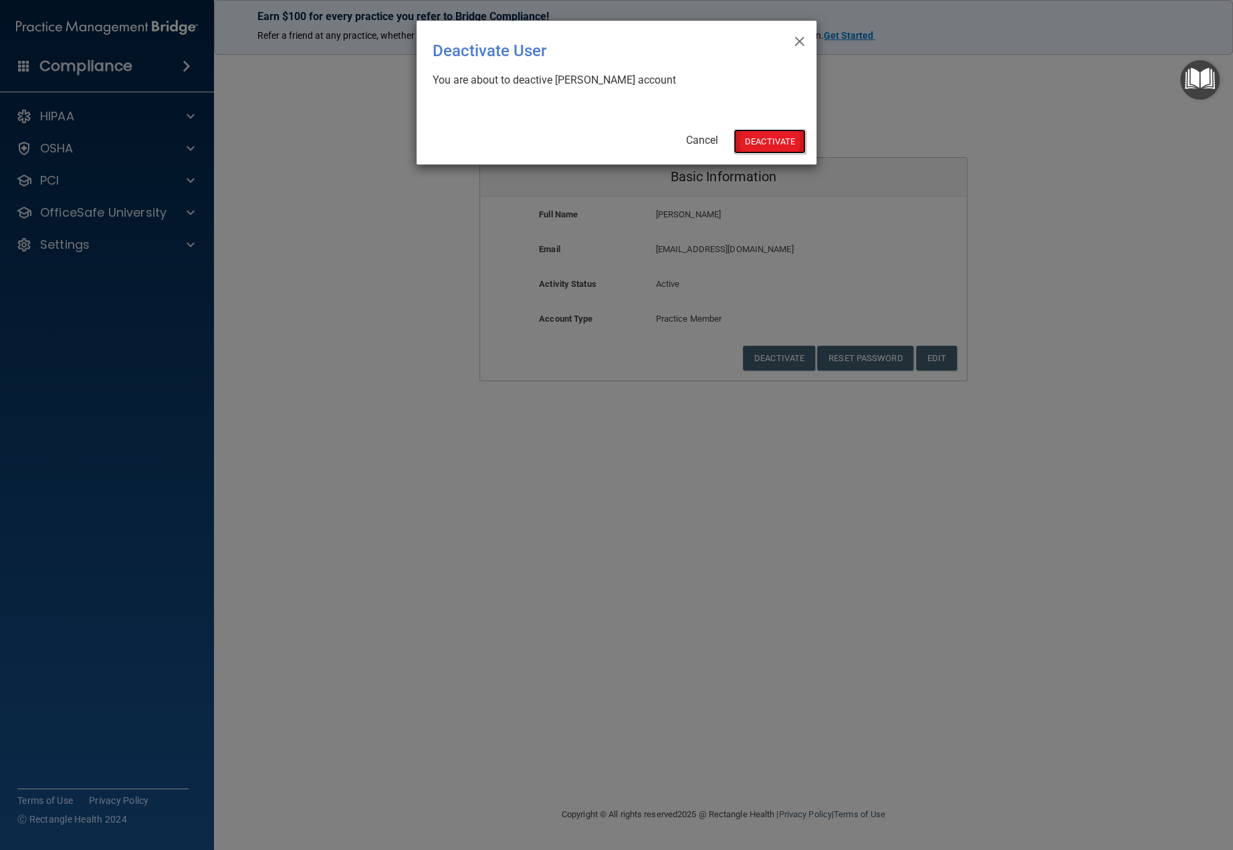
click at [773, 139] on button "Deactivate" at bounding box center [770, 141] width 72 height 25
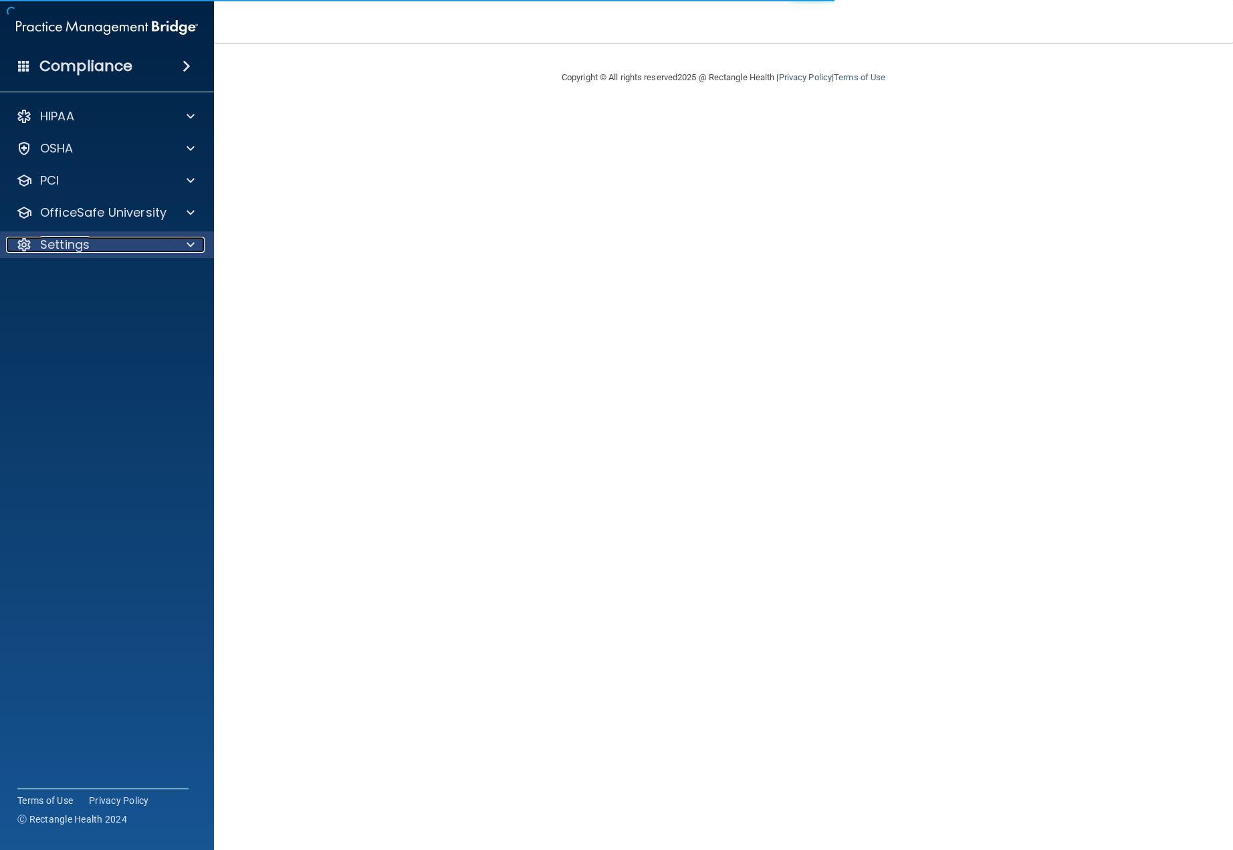
click at [104, 241] on div "Settings" at bounding box center [89, 245] width 166 height 16
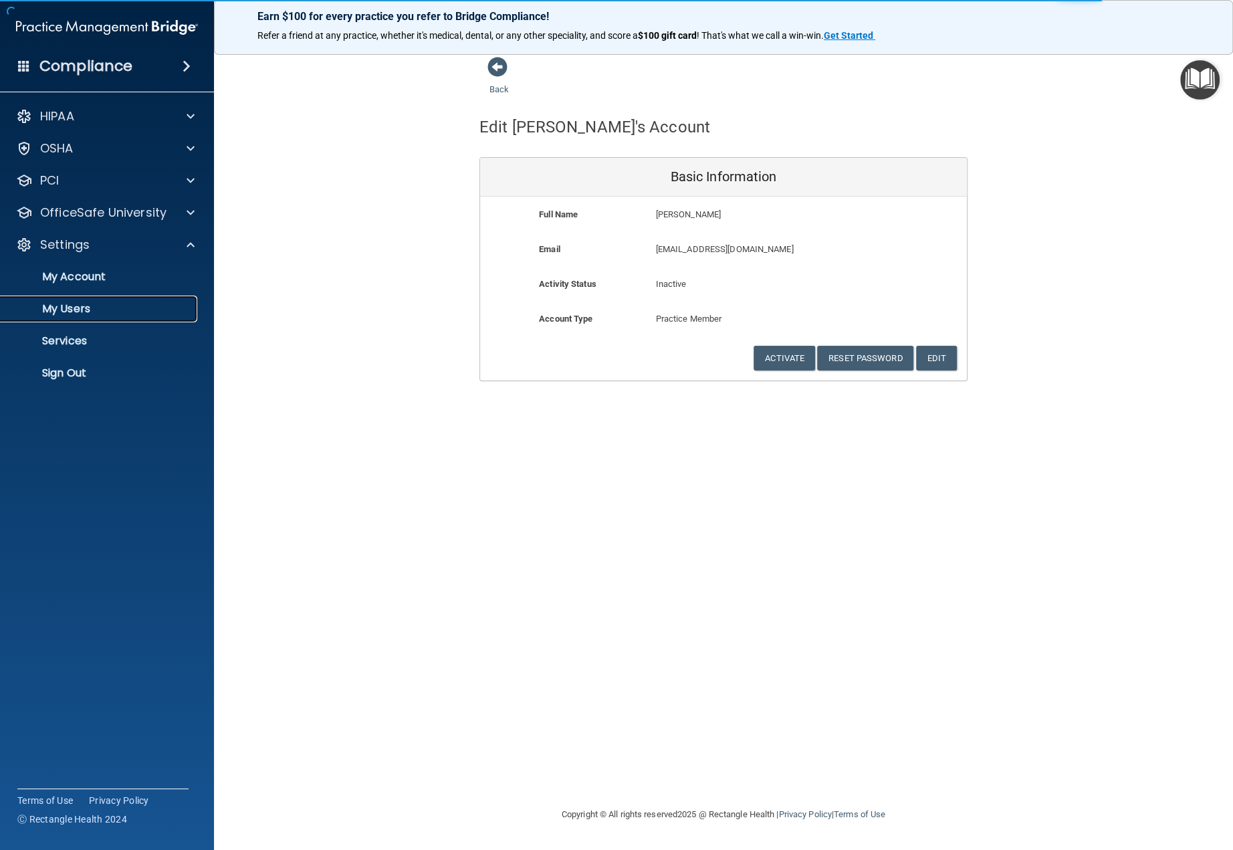
click at [83, 306] on p "My Users" at bounding box center [100, 308] width 183 height 13
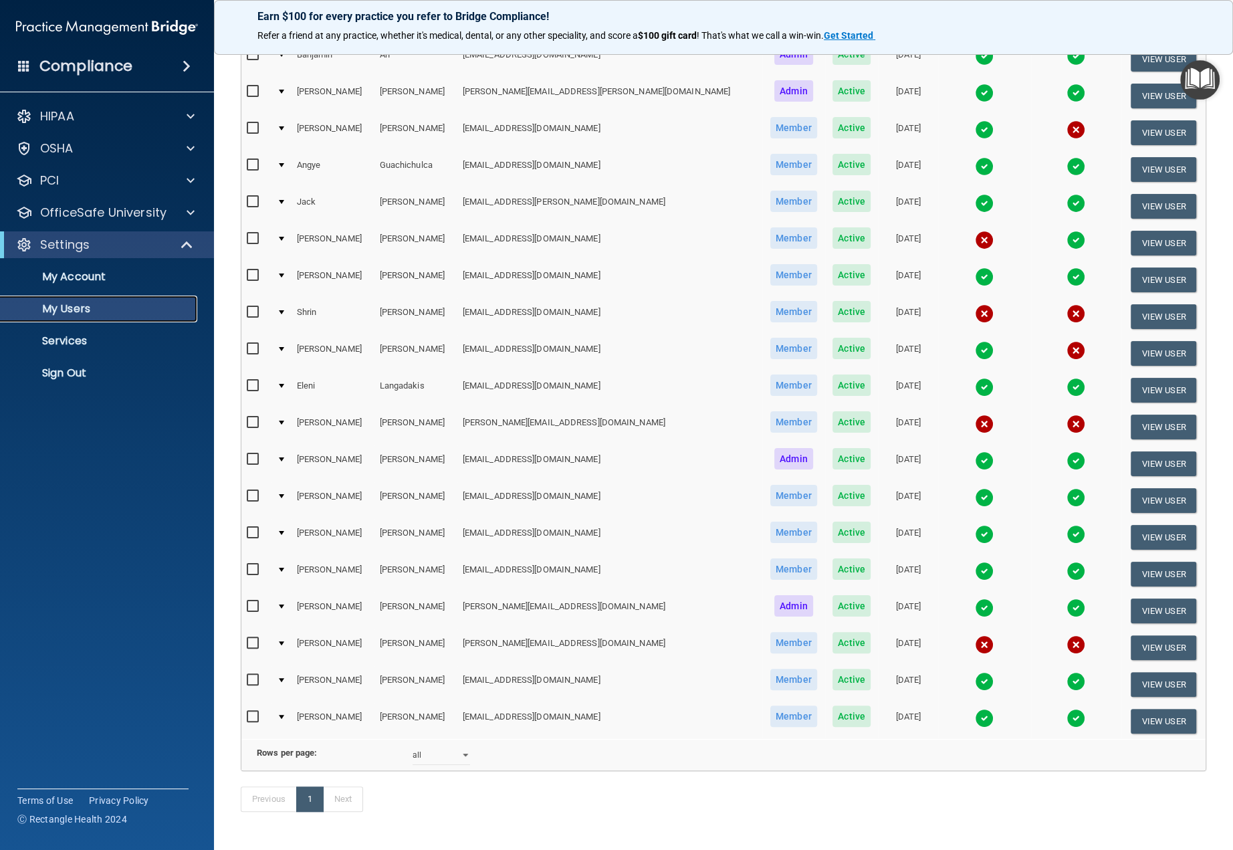
scroll to position [192, 0]
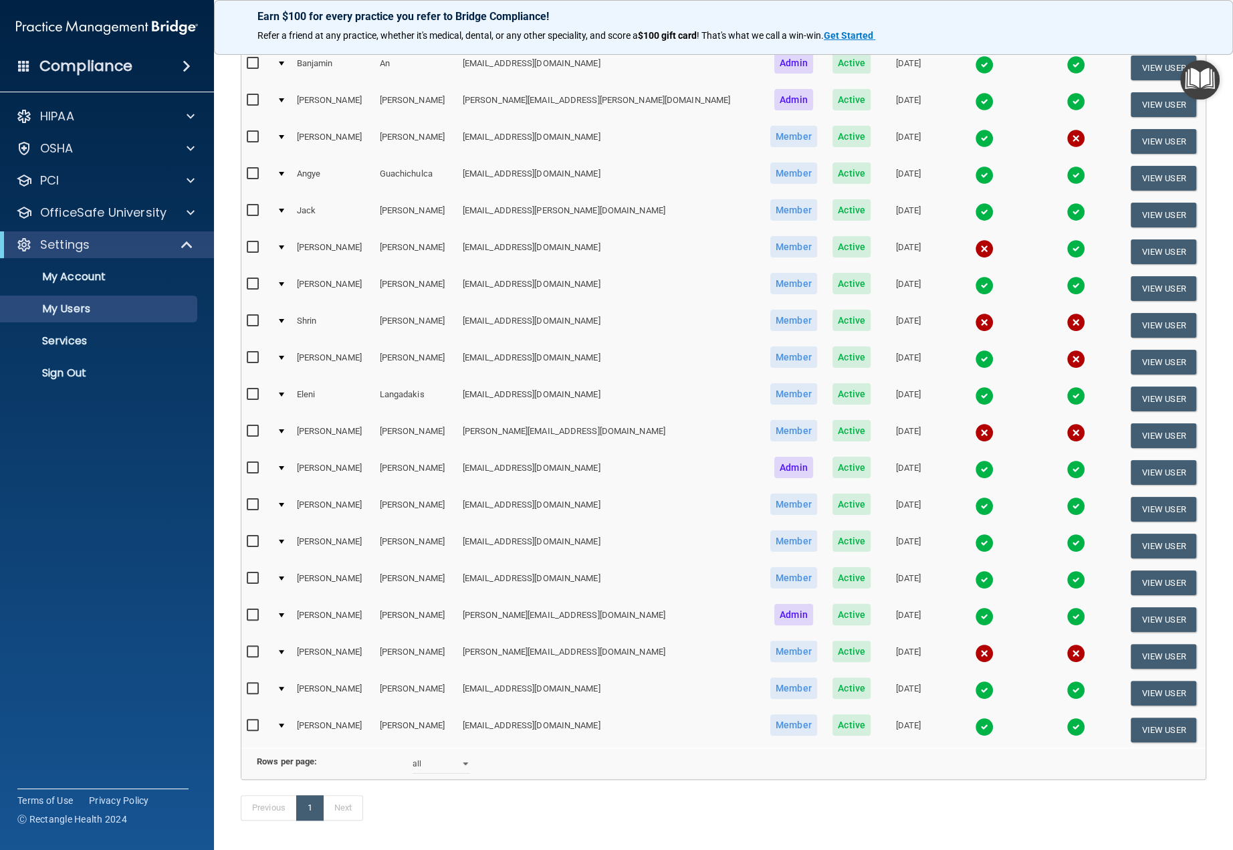
click at [1067, 139] on img at bounding box center [1076, 138] width 19 height 19
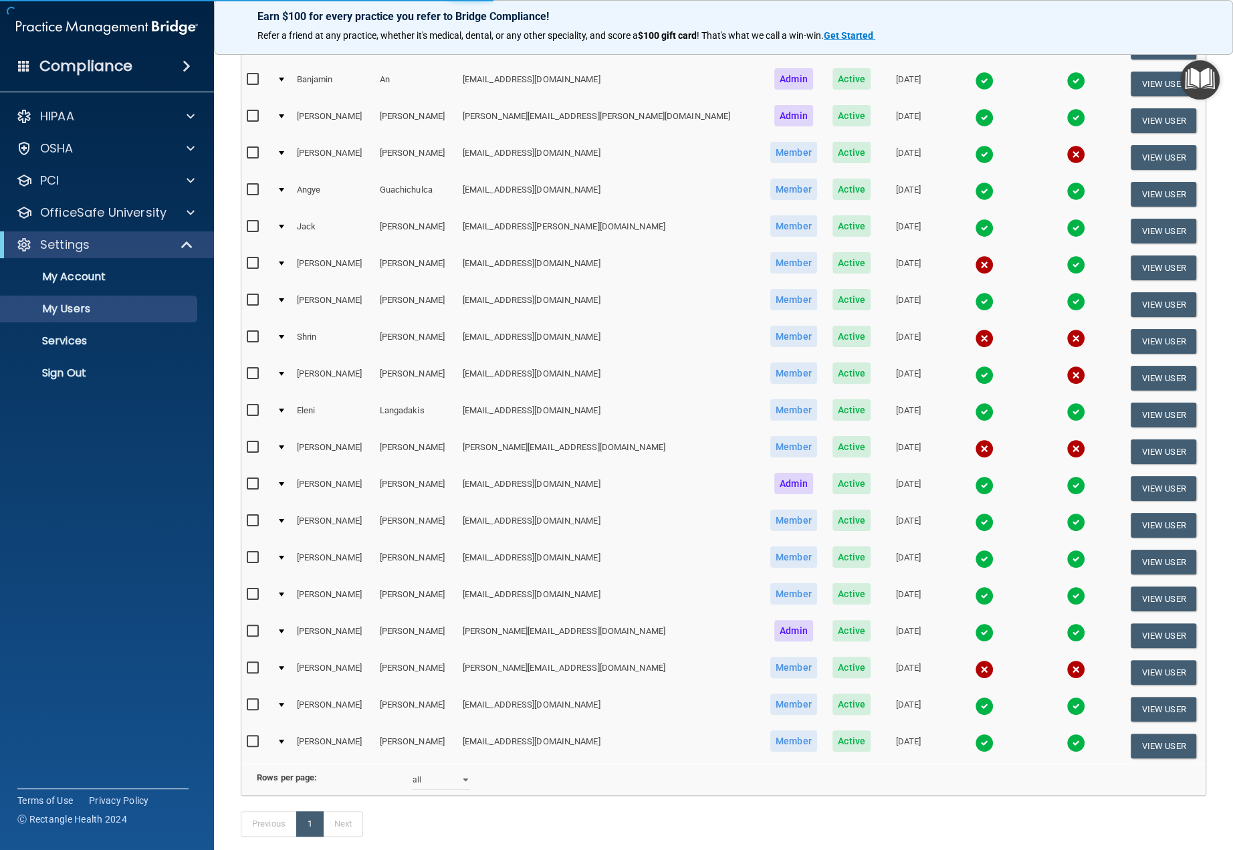
click at [1067, 156] on img at bounding box center [1076, 154] width 19 height 19
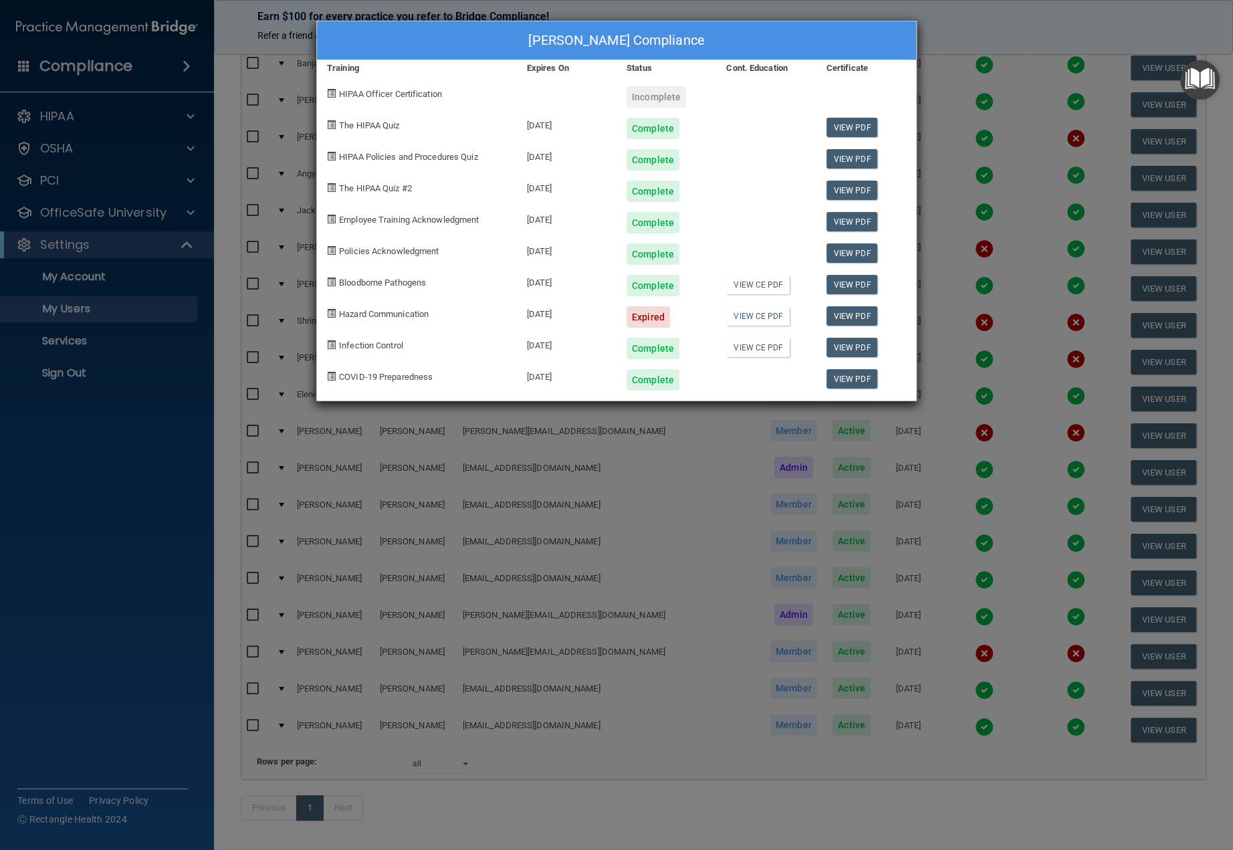
click at [1037, 9] on div "[PERSON_NAME] Compliance Training Expires On Status Cont. Education Certificate…" at bounding box center [616, 425] width 1233 height 850
click at [1023, 82] on div "[PERSON_NAME] Compliance Training Expires On Status Cont. Education Certificate…" at bounding box center [616, 425] width 1233 height 850
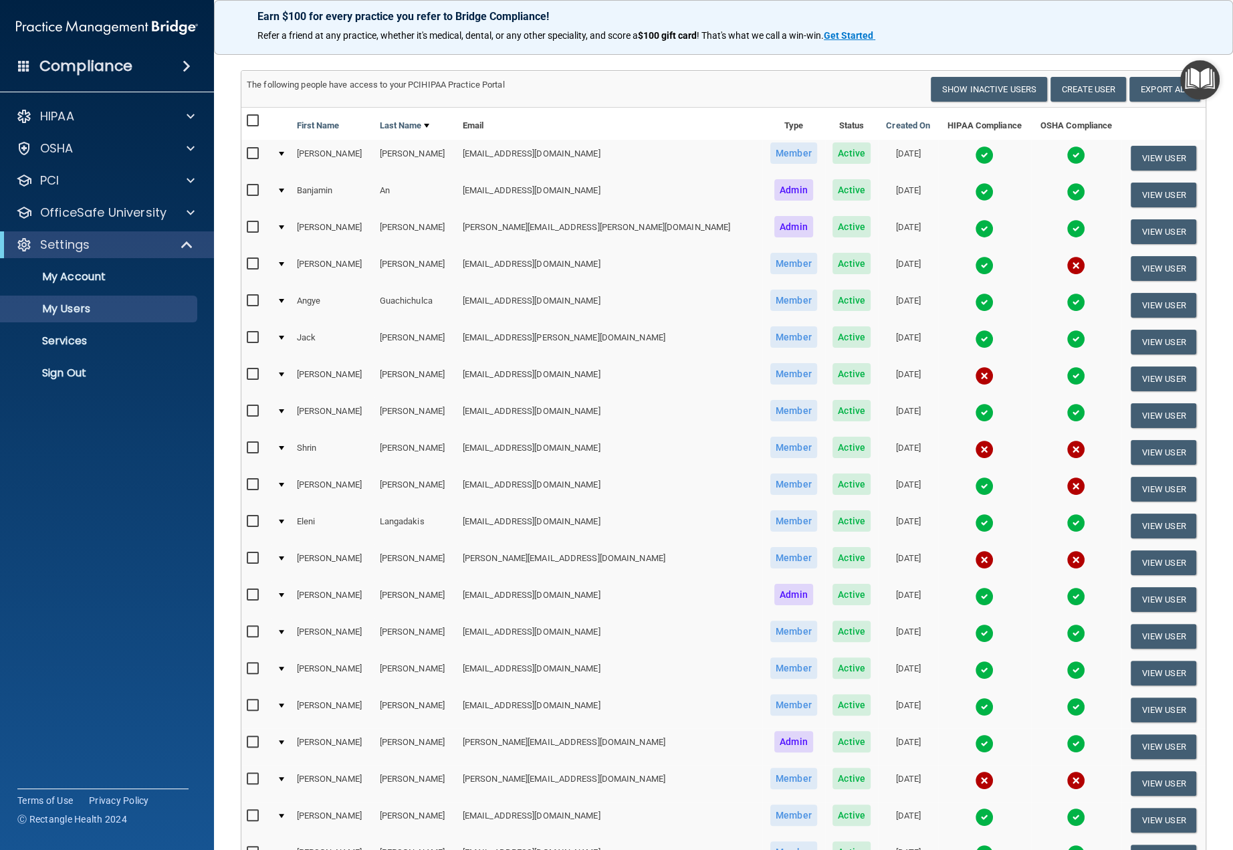
scroll to position [0, 0]
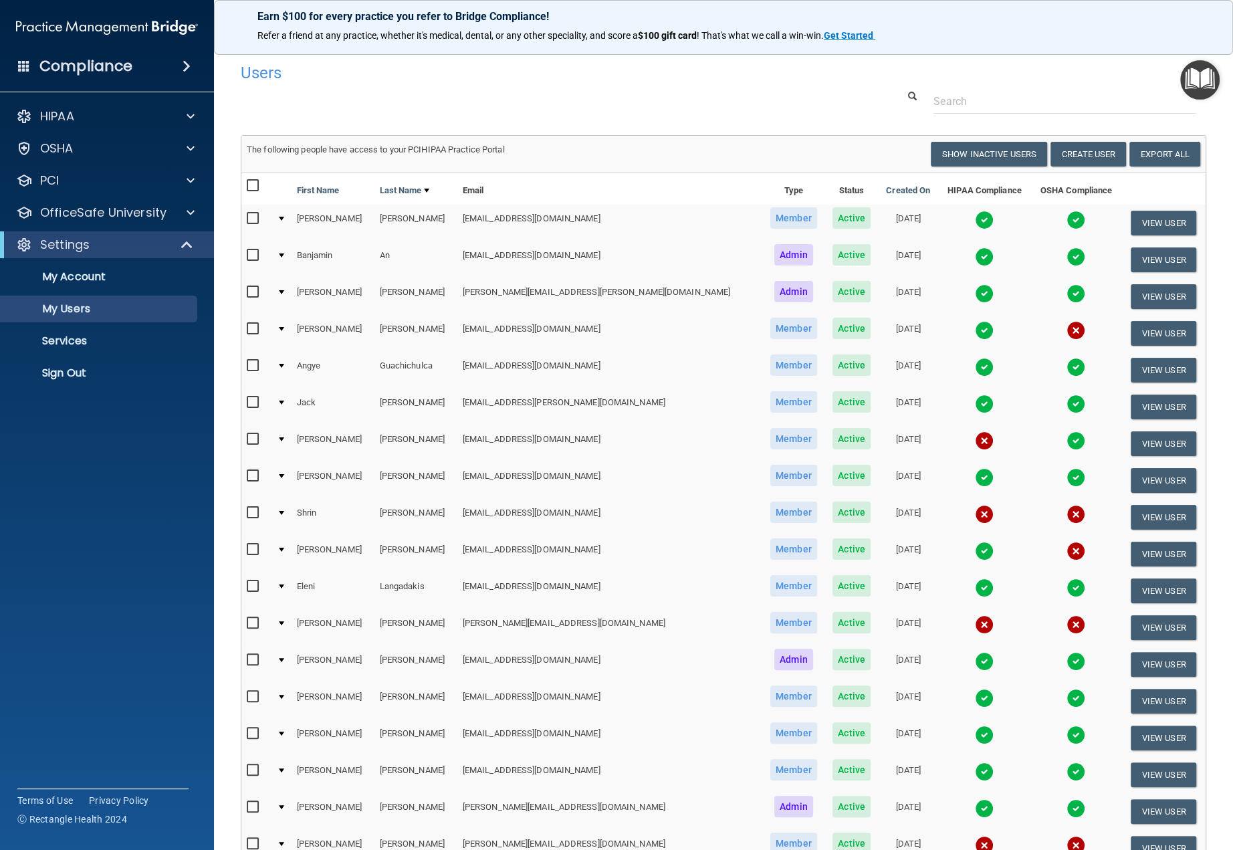
click at [975, 442] on img at bounding box center [984, 440] width 19 height 19
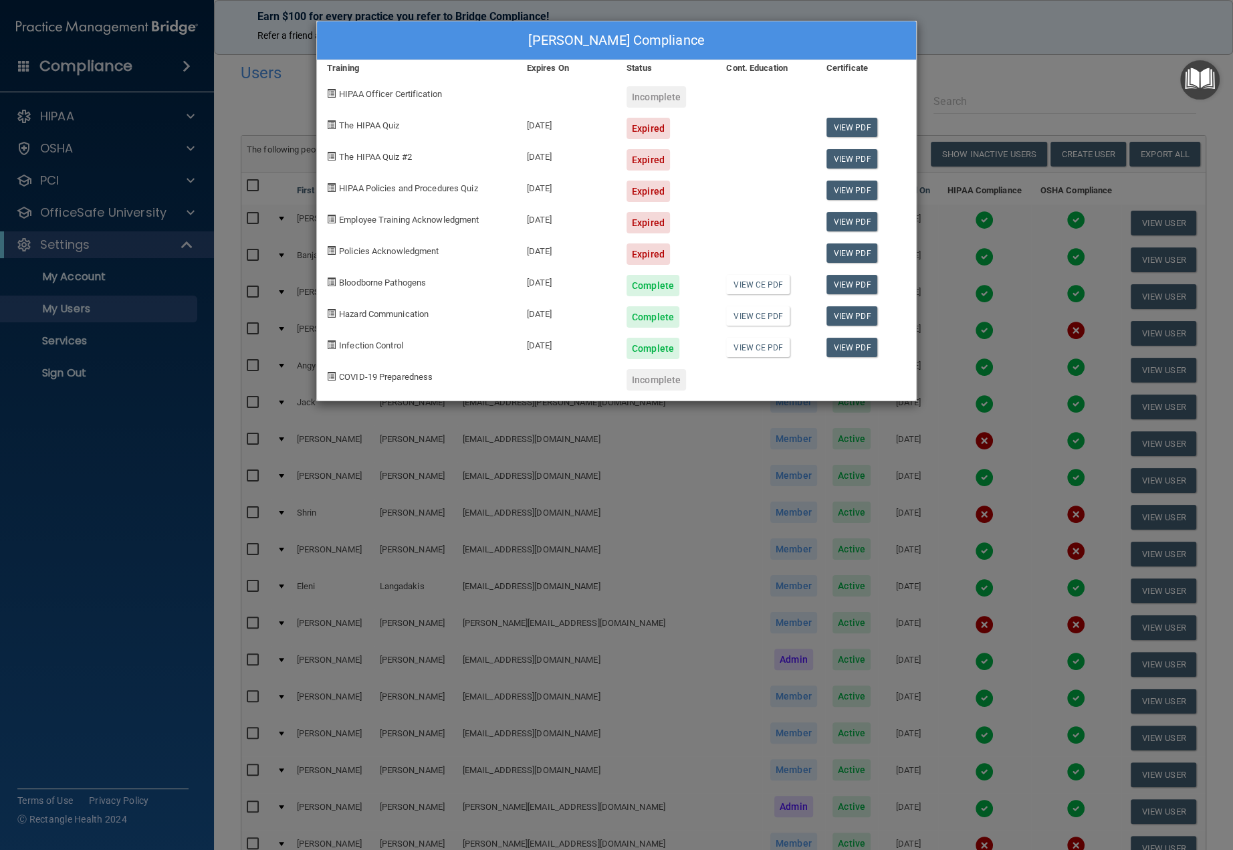
click at [996, 265] on div "[PERSON_NAME] Compliance Training Expires On Status Cont. Education Certificate…" at bounding box center [616, 425] width 1233 height 850
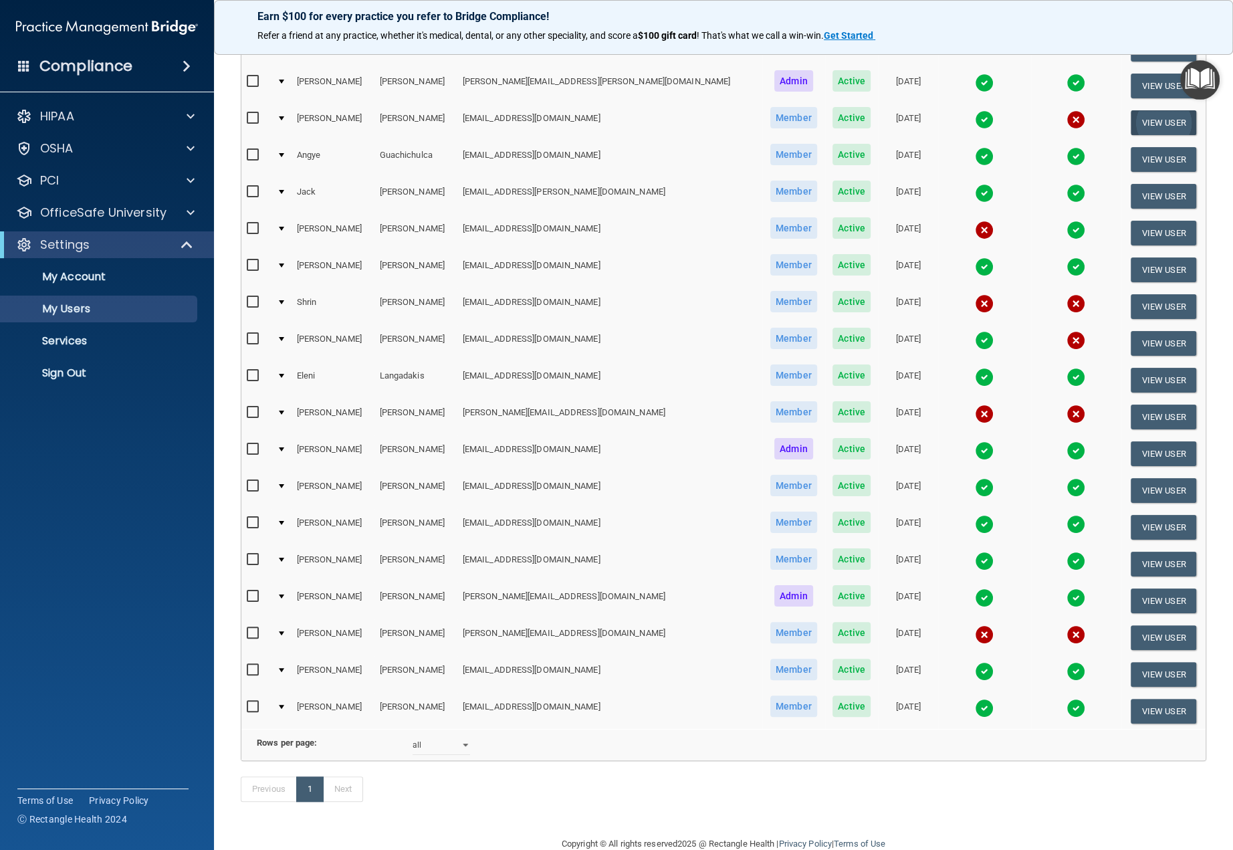
scroll to position [212, 0]
